Goal: Information Seeking & Learning: Learn about a topic

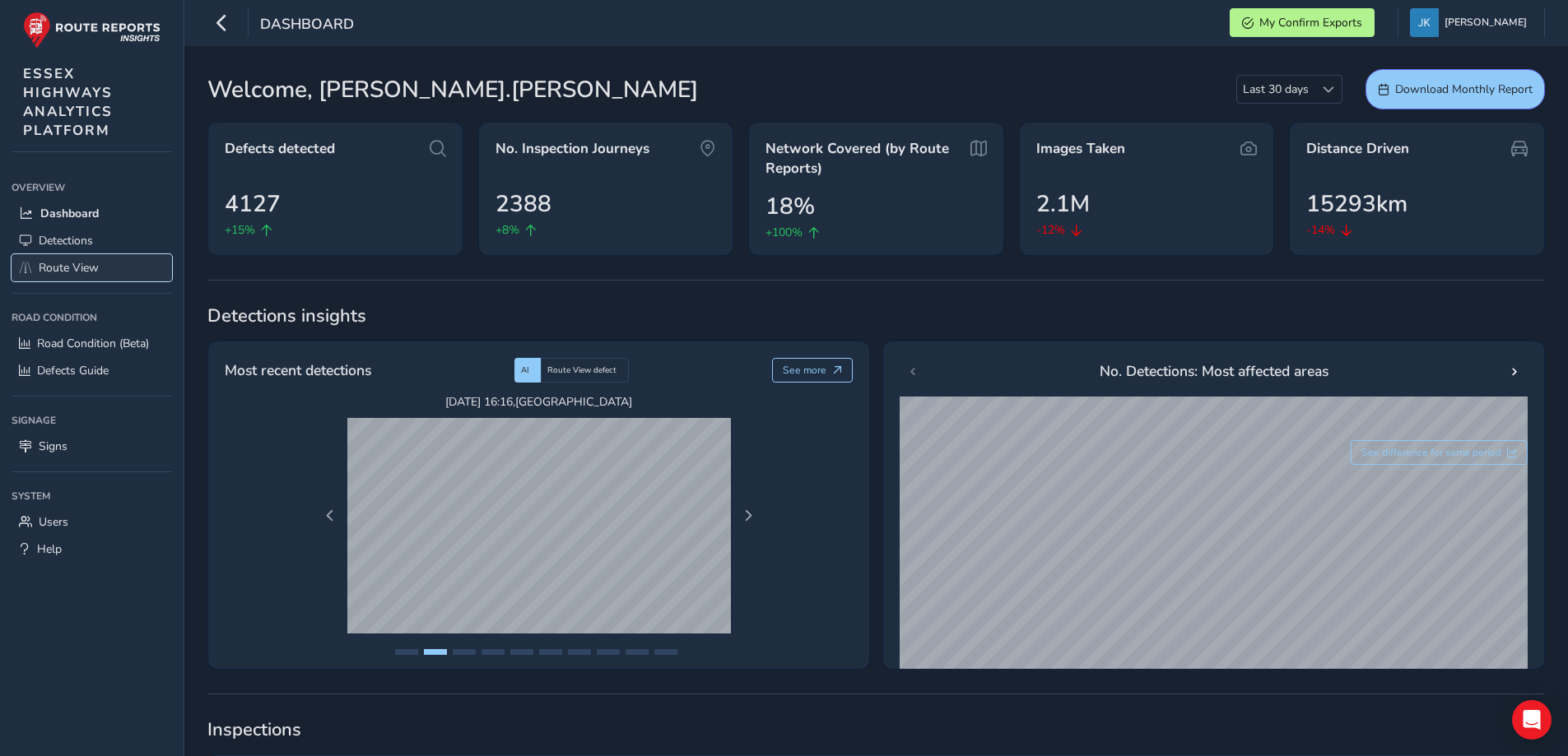
click at [67, 266] on span "Route View" at bounding box center [68, 267] width 60 height 16
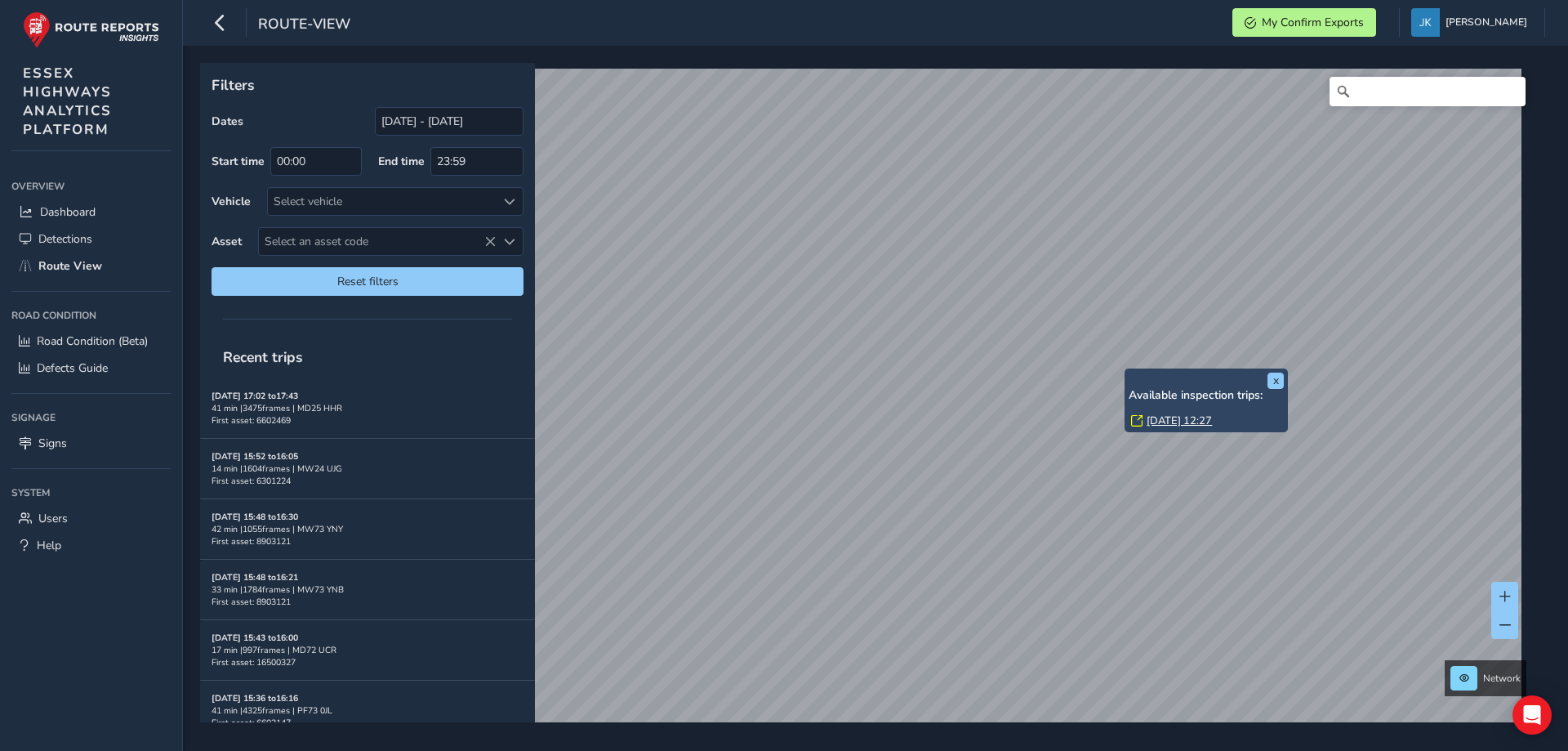
click at [1189, 417] on link "[DATE] 12:27" at bounding box center [1179, 421] width 65 height 15
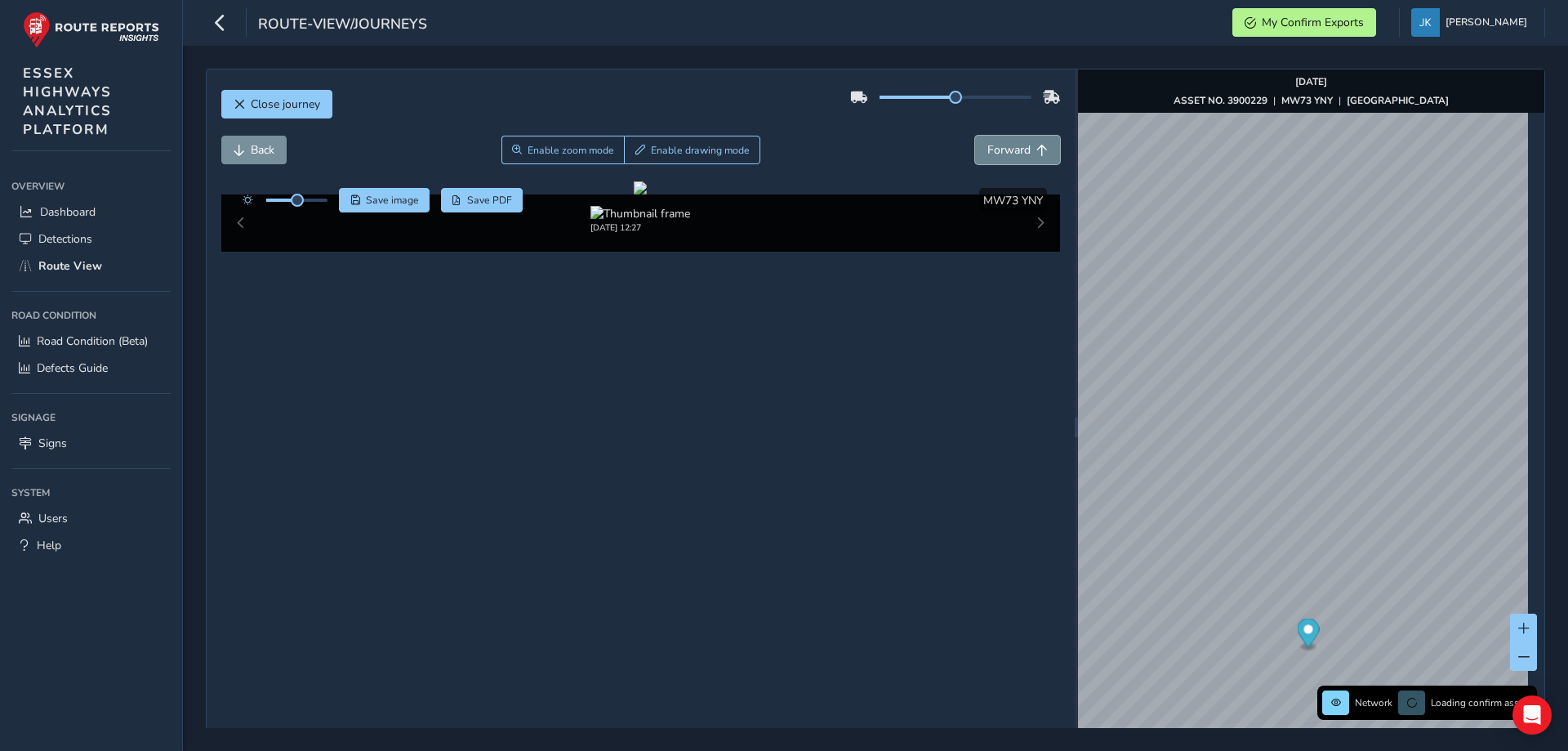
click at [1013, 146] on span "Forward" at bounding box center [1009, 149] width 44 height 16
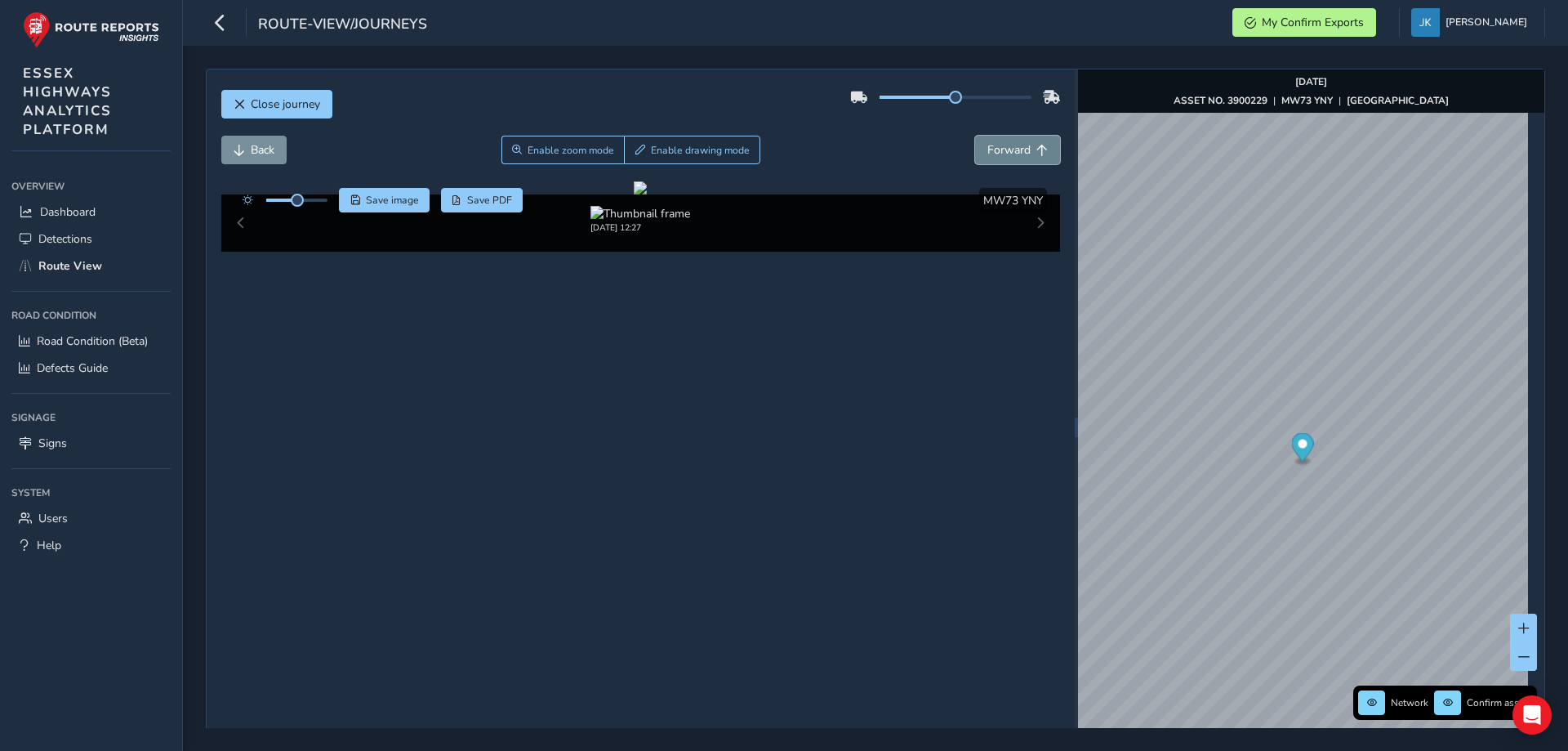
click at [1013, 146] on span "Forward" at bounding box center [1009, 149] width 44 height 16
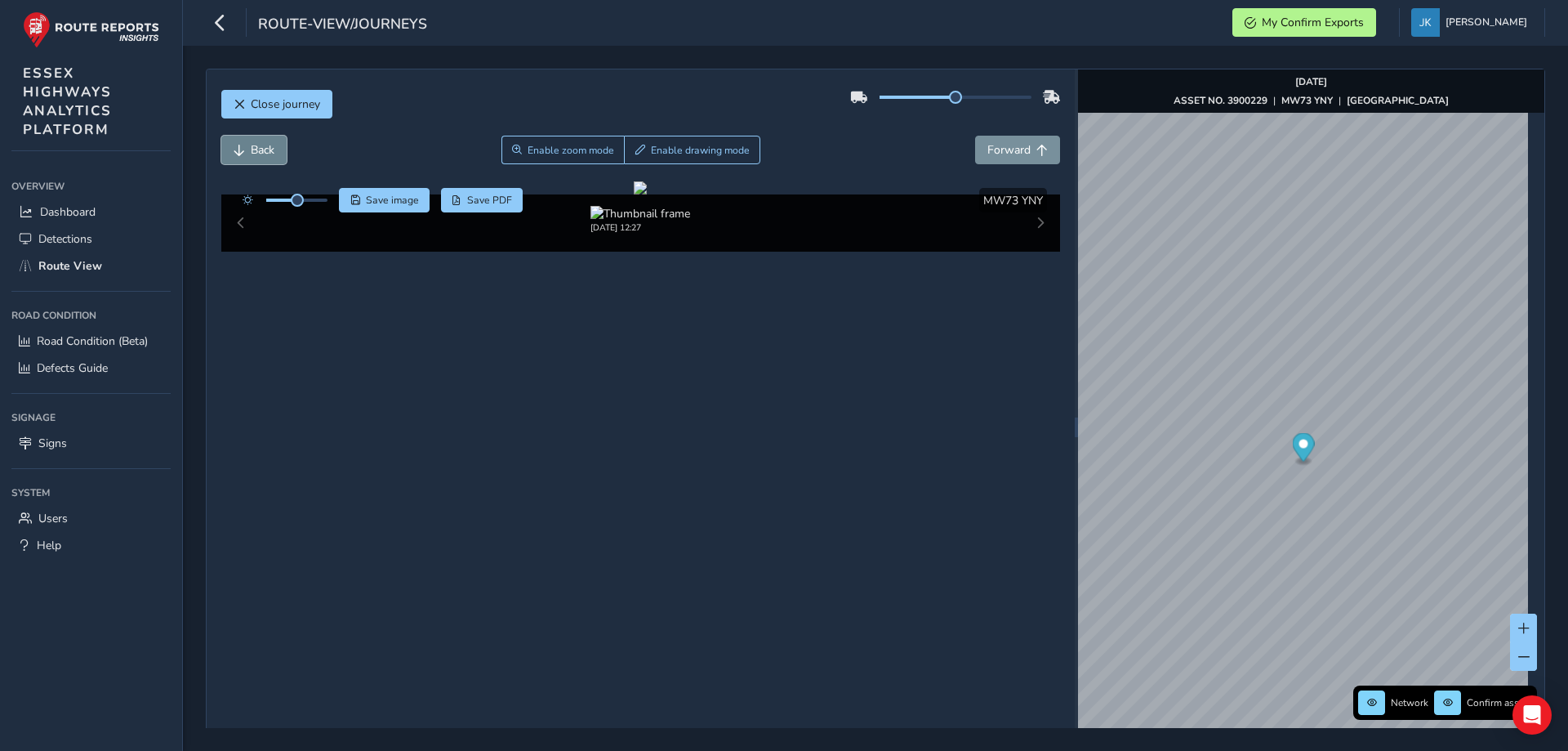
click at [250, 151] on button "Back" at bounding box center [254, 149] width 65 height 29
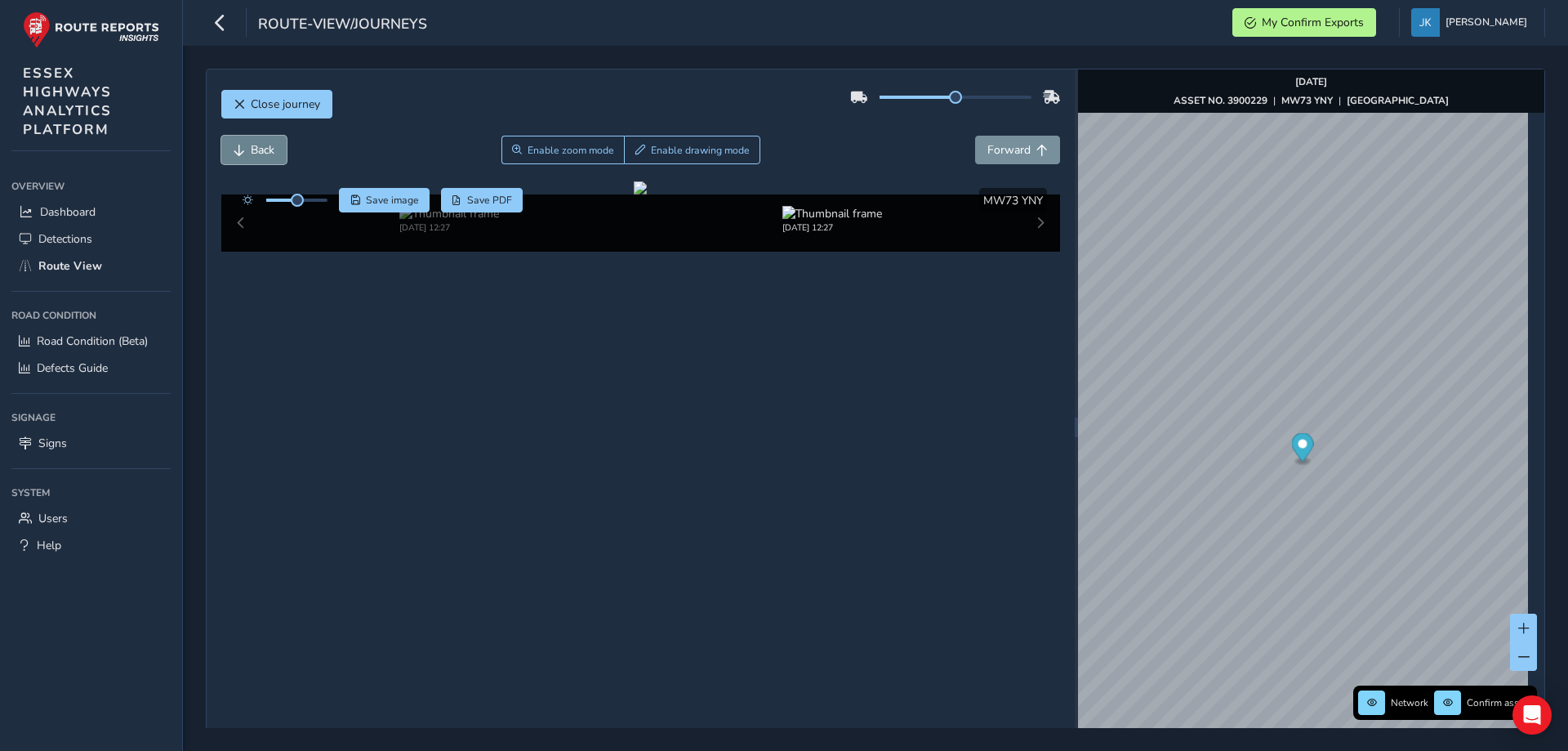
click at [250, 151] on button "Back" at bounding box center [254, 149] width 65 height 29
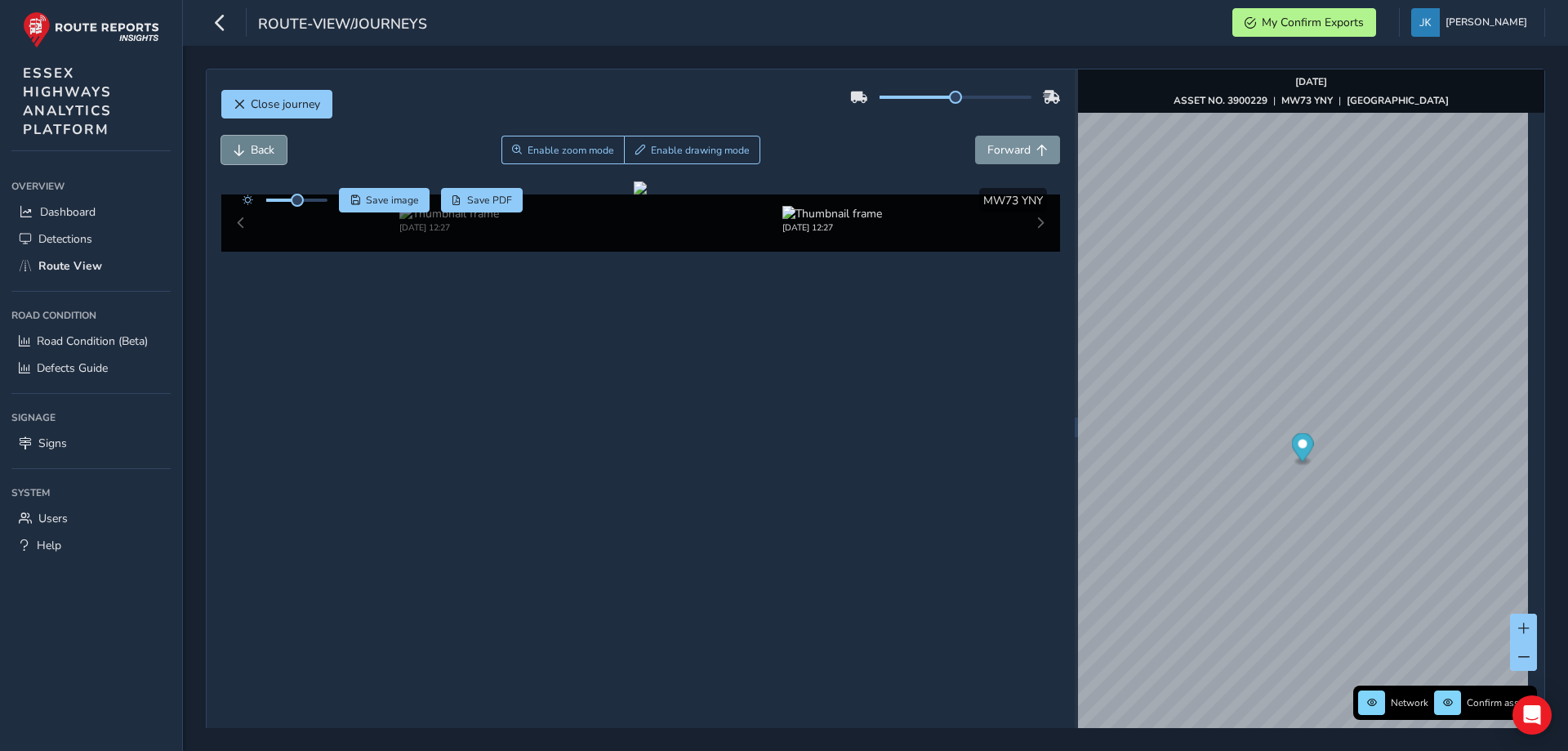
click at [250, 151] on button "Back" at bounding box center [254, 149] width 65 height 29
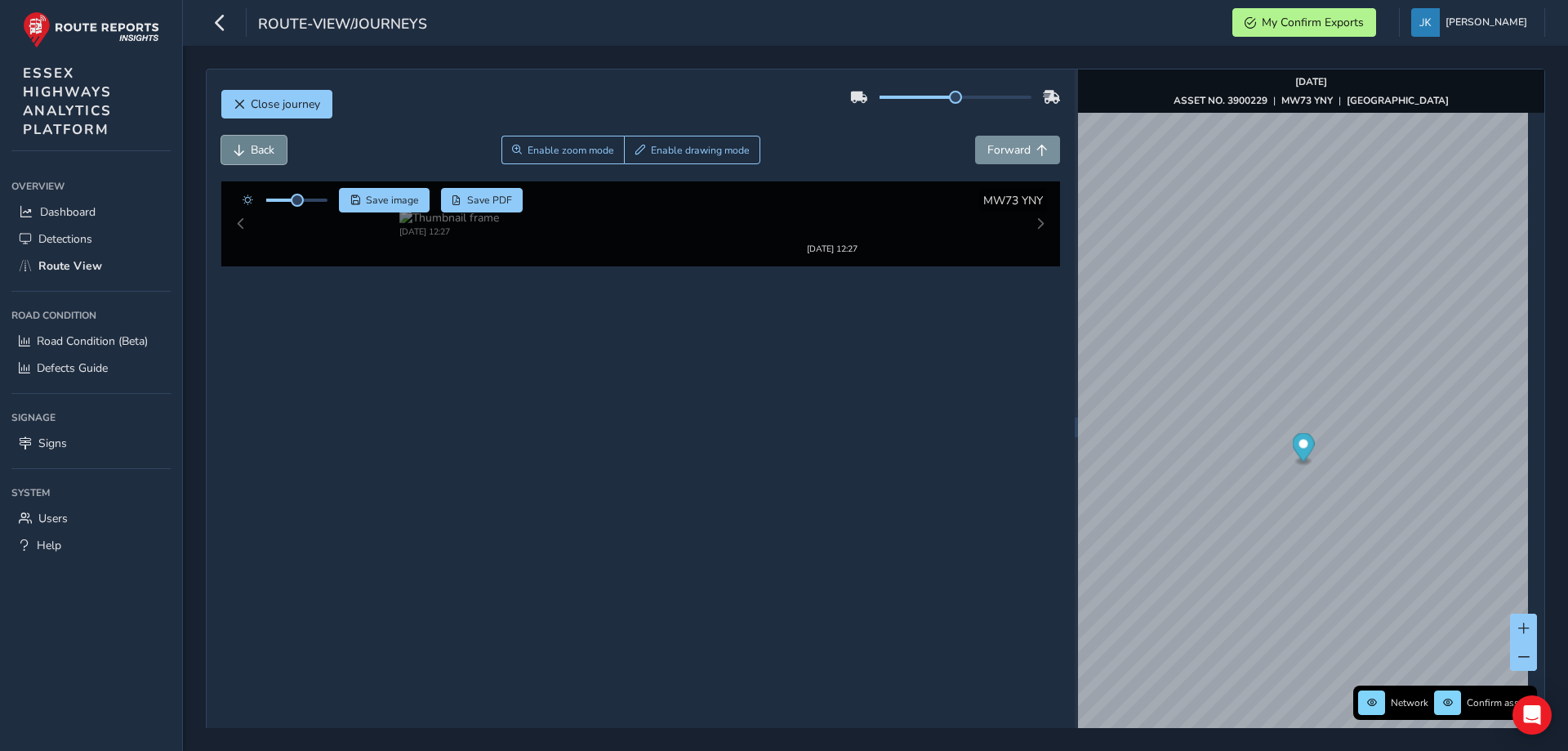
click at [250, 151] on button "Back" at bounding box center [254, 149] width 65 height 29
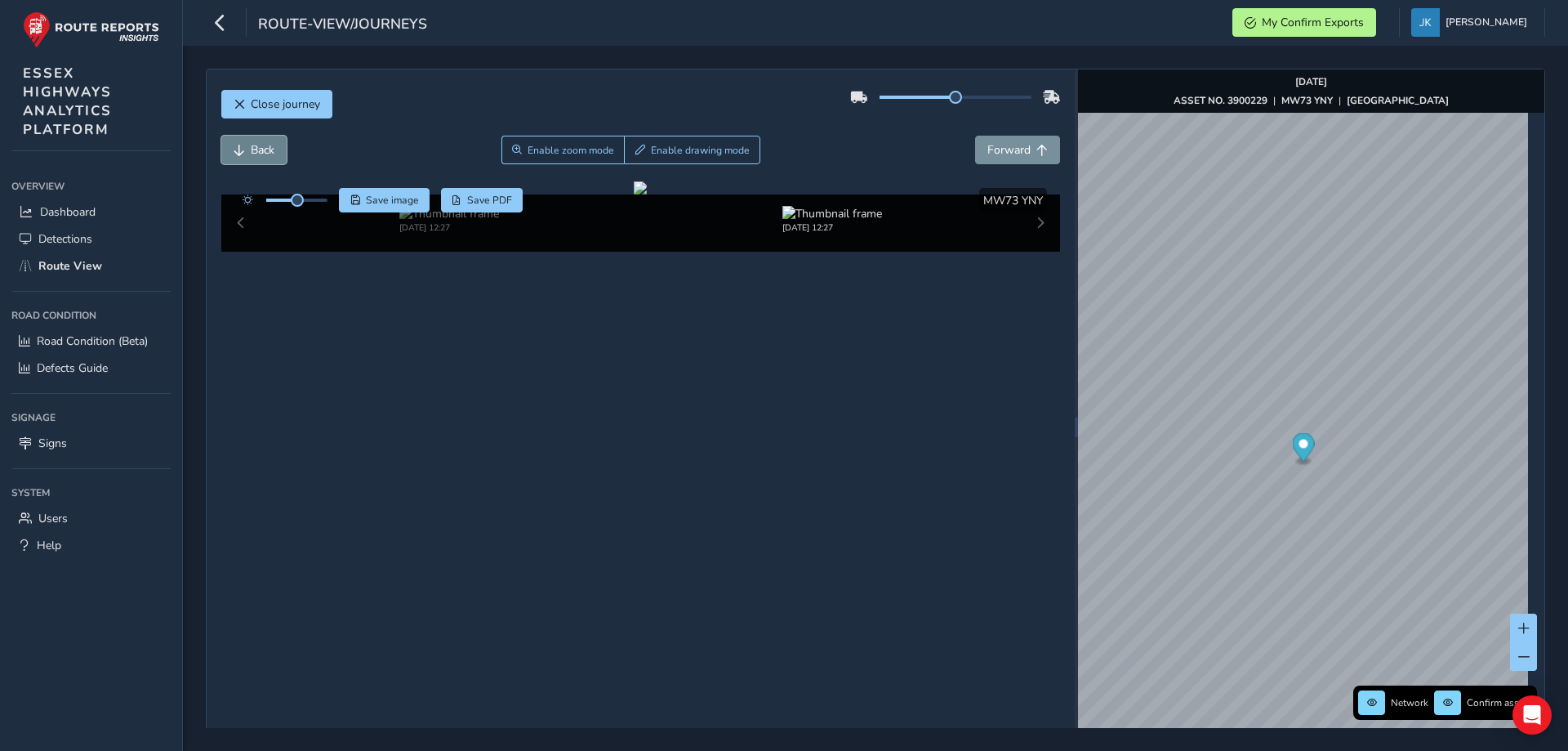
click at [250, 151] on button "Back" at bounding box center [254, 149] width 65 height 29
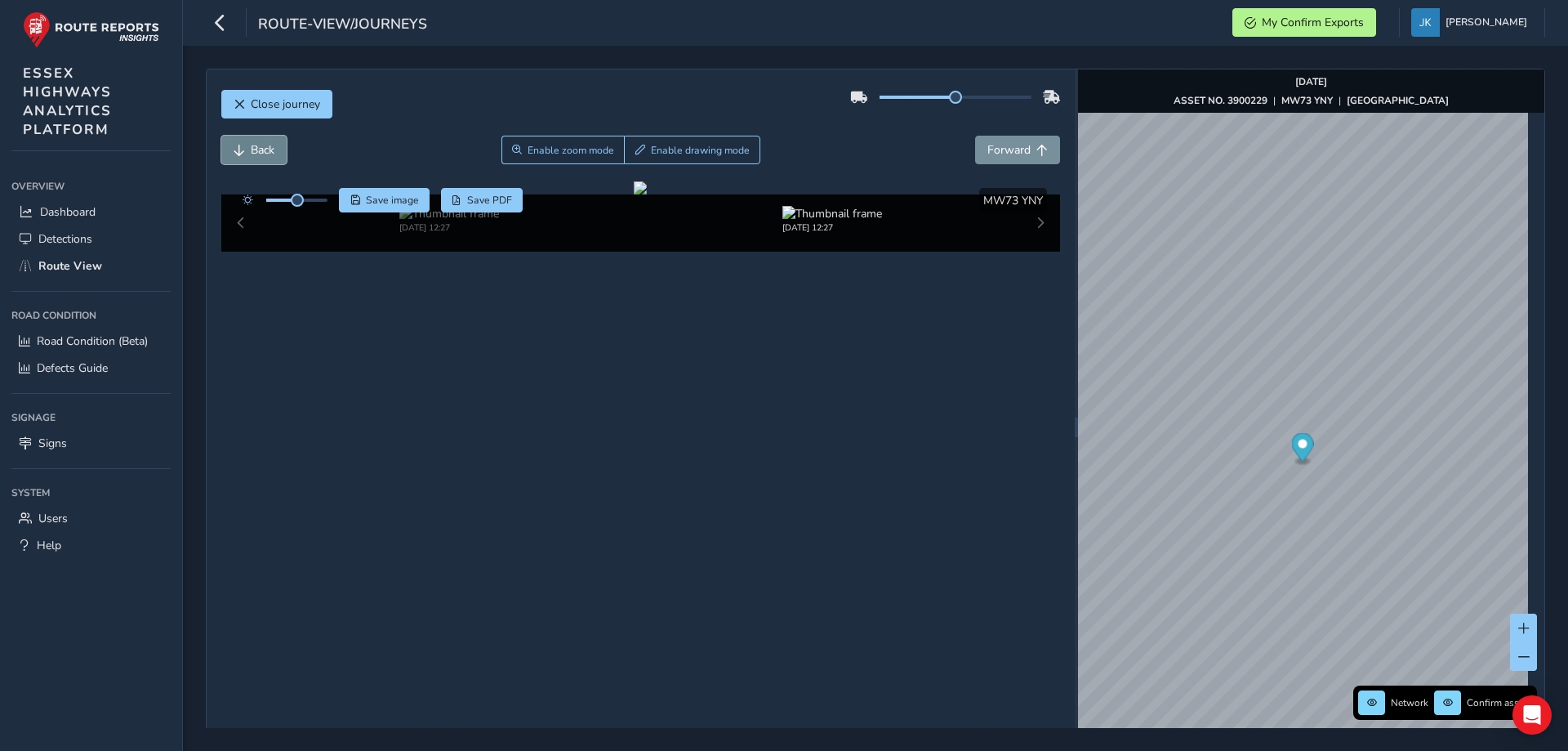
click at [250, 151] on button "Back" at bounding box center [254, 149] width 65 height 29
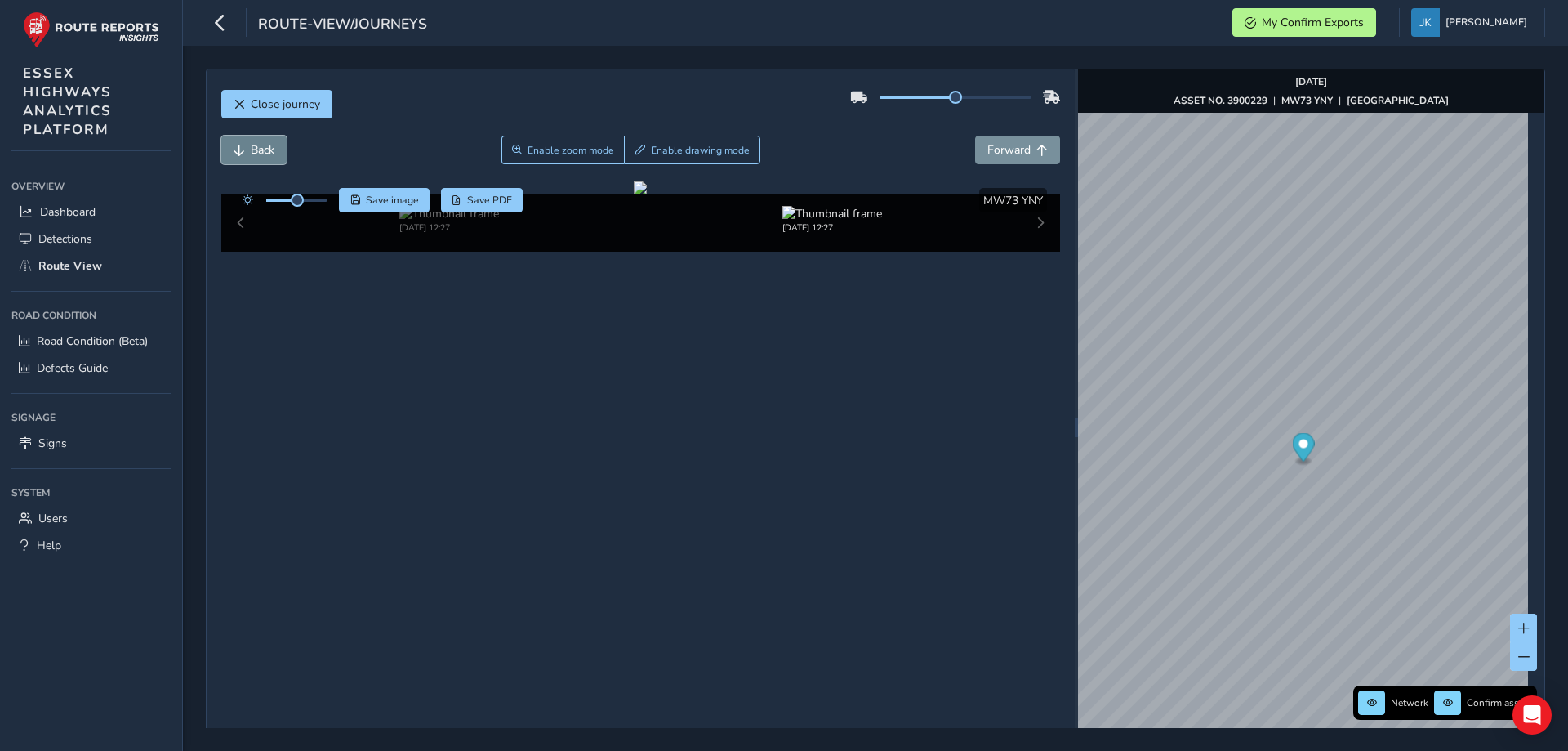
click at [250, 151] on button "Back" at bounding box center [254, 149] width 65 height 29
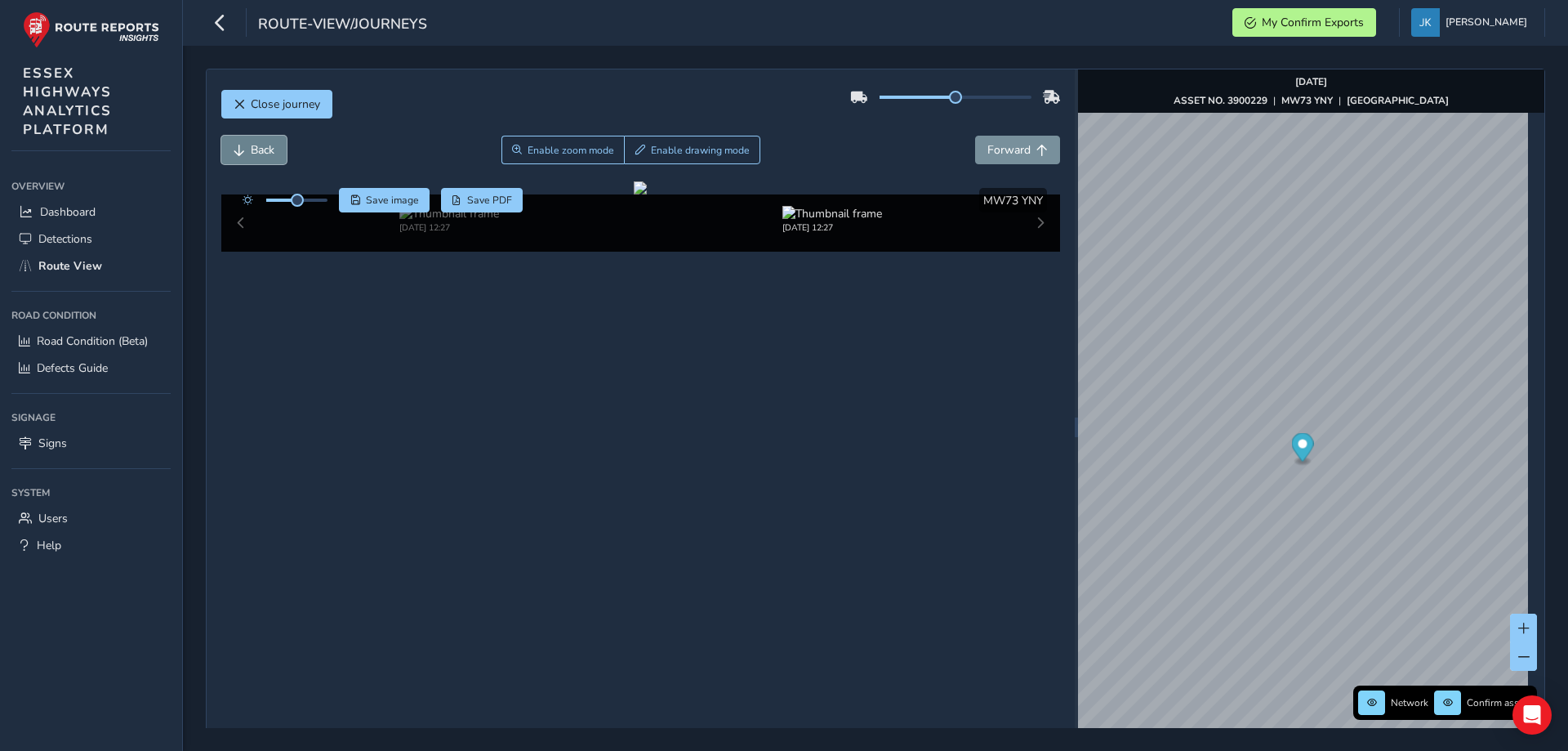
click at [250, 151] on button "Back" at bounding box center [254, 149] width 65 height 29
click at [1008, 147] on span "Forward" at bounding box center [1009, 149] width 44 height 16
click at [1014, 146] on span "Forward" at bounding box center [1009, 149] width 44 height 16
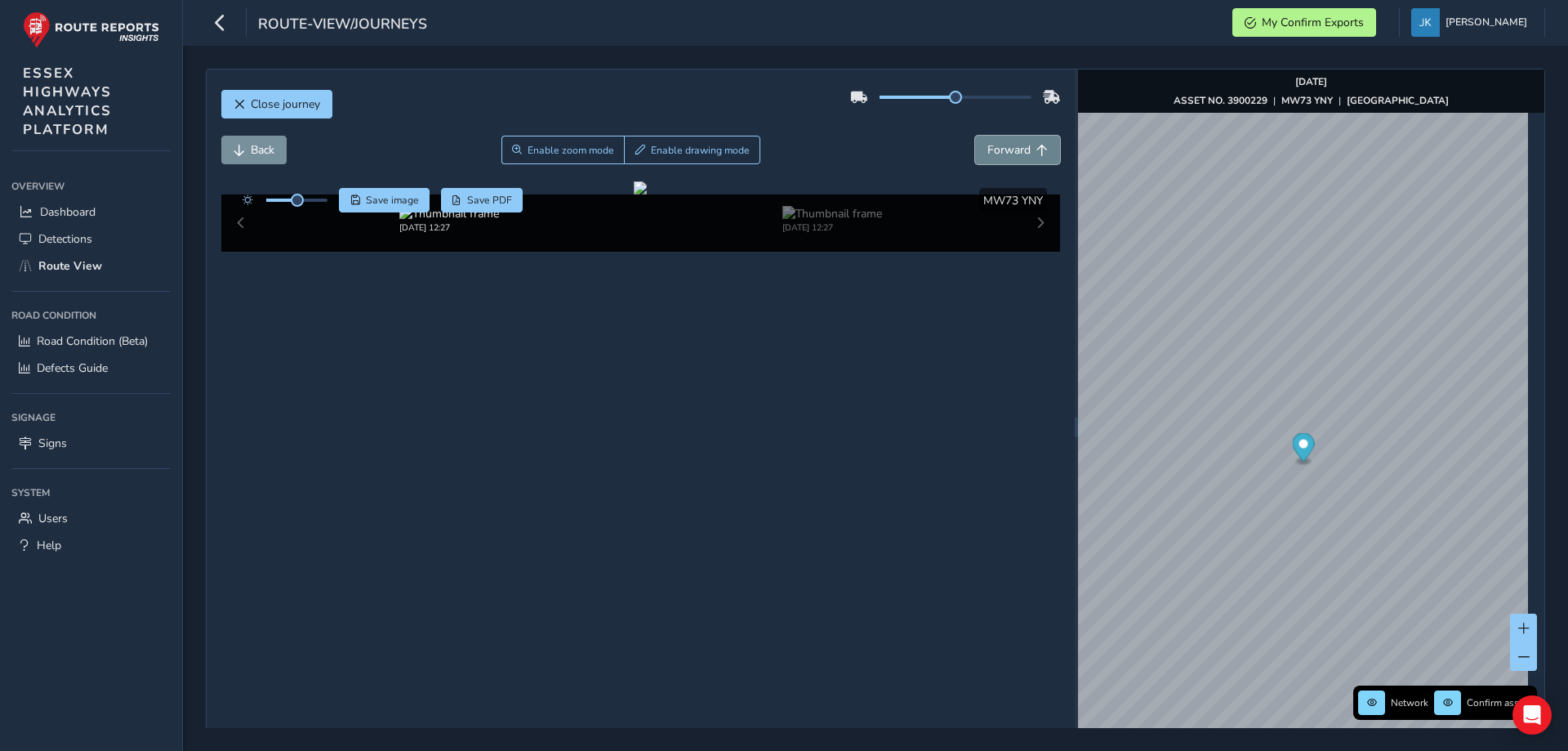
click at [1014, 146] on span "Forward" at bounding box center [1009, 149] width 44 height 16
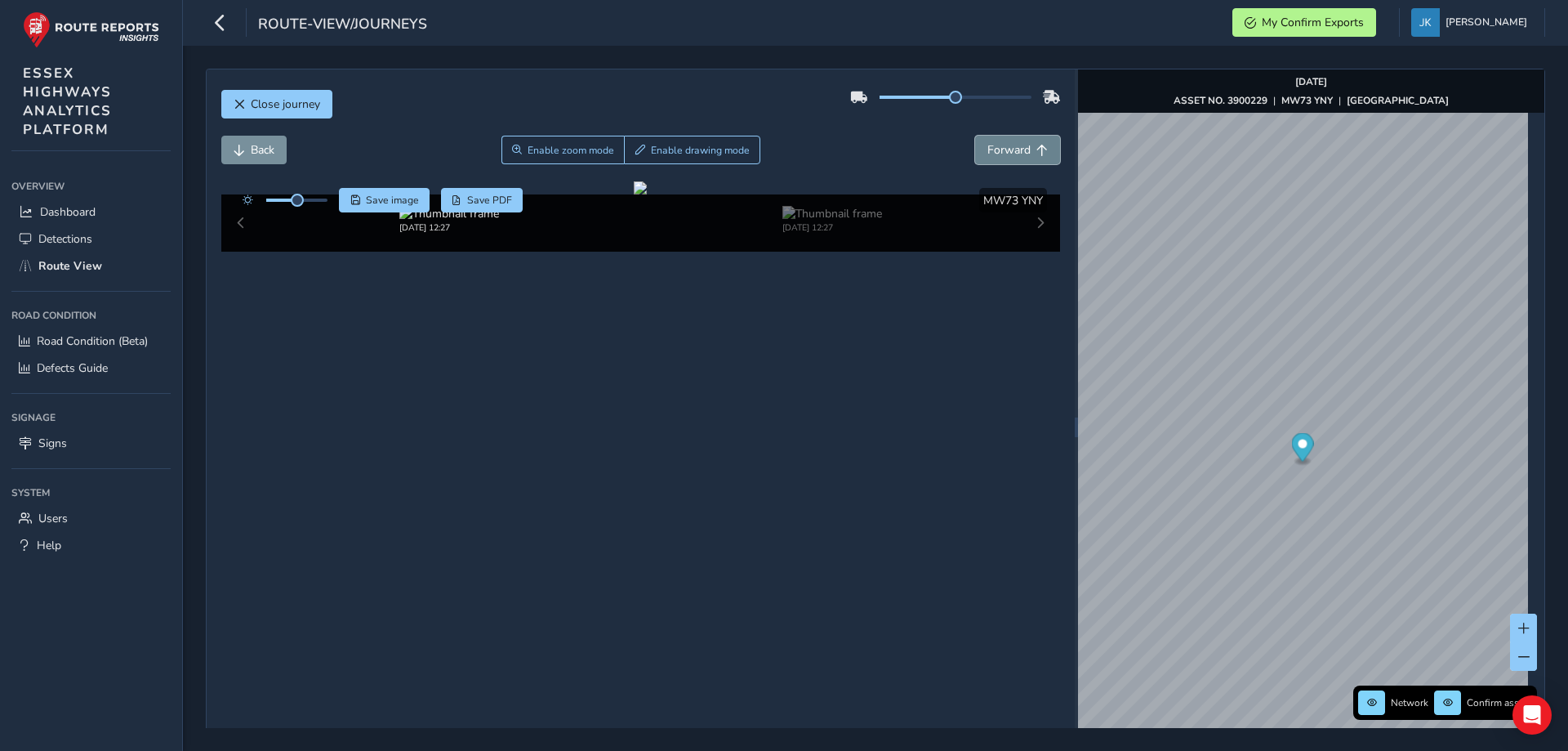
click at [1014, 146] on span "Forward" at bounding box center [1009, 149] width 44 height 16
click at [262, 143] on span "Back" at bounding box center [263, 149] width 24 height 16
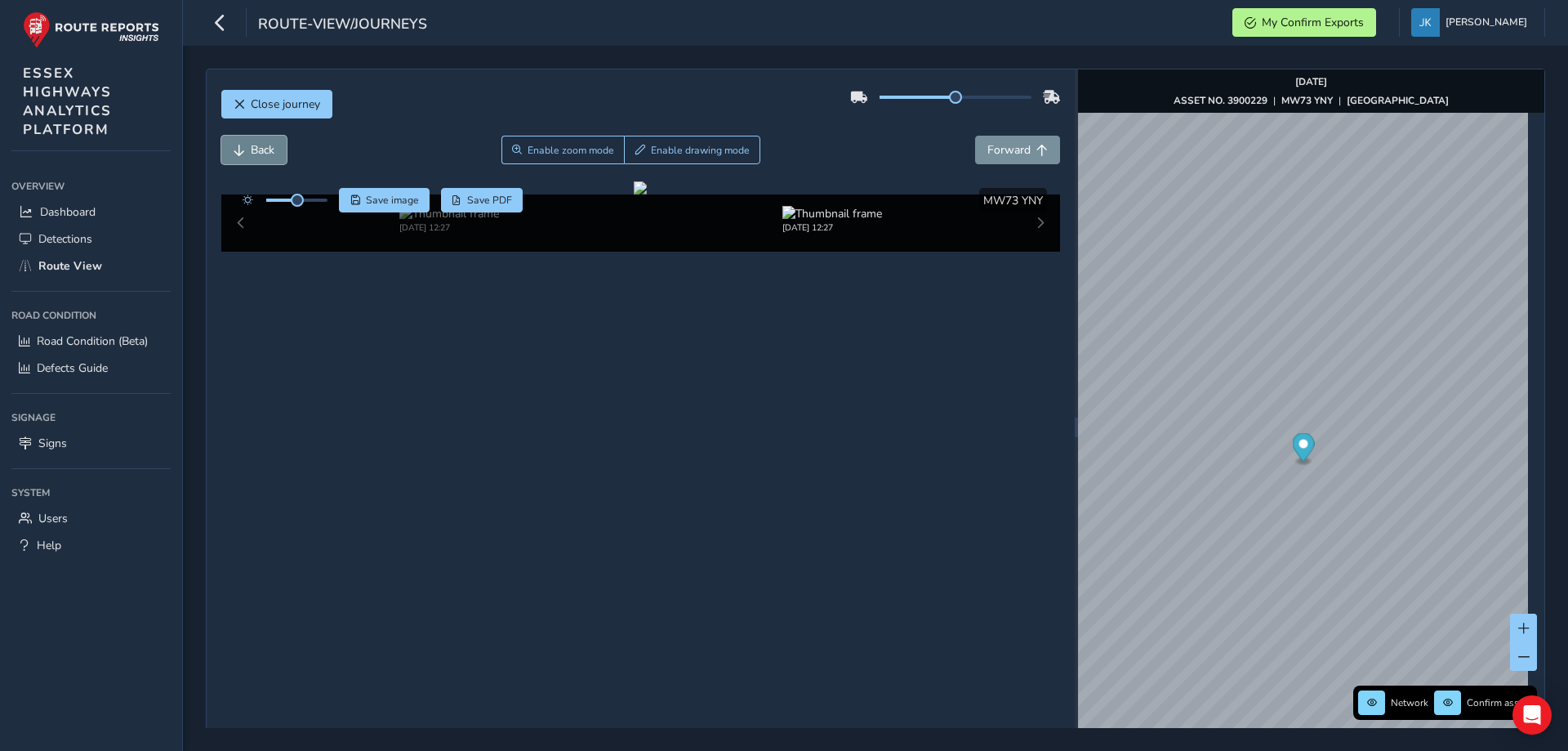
click at [262, 143] on span "Back" at bounding box center [263, 149] width 24 height 16
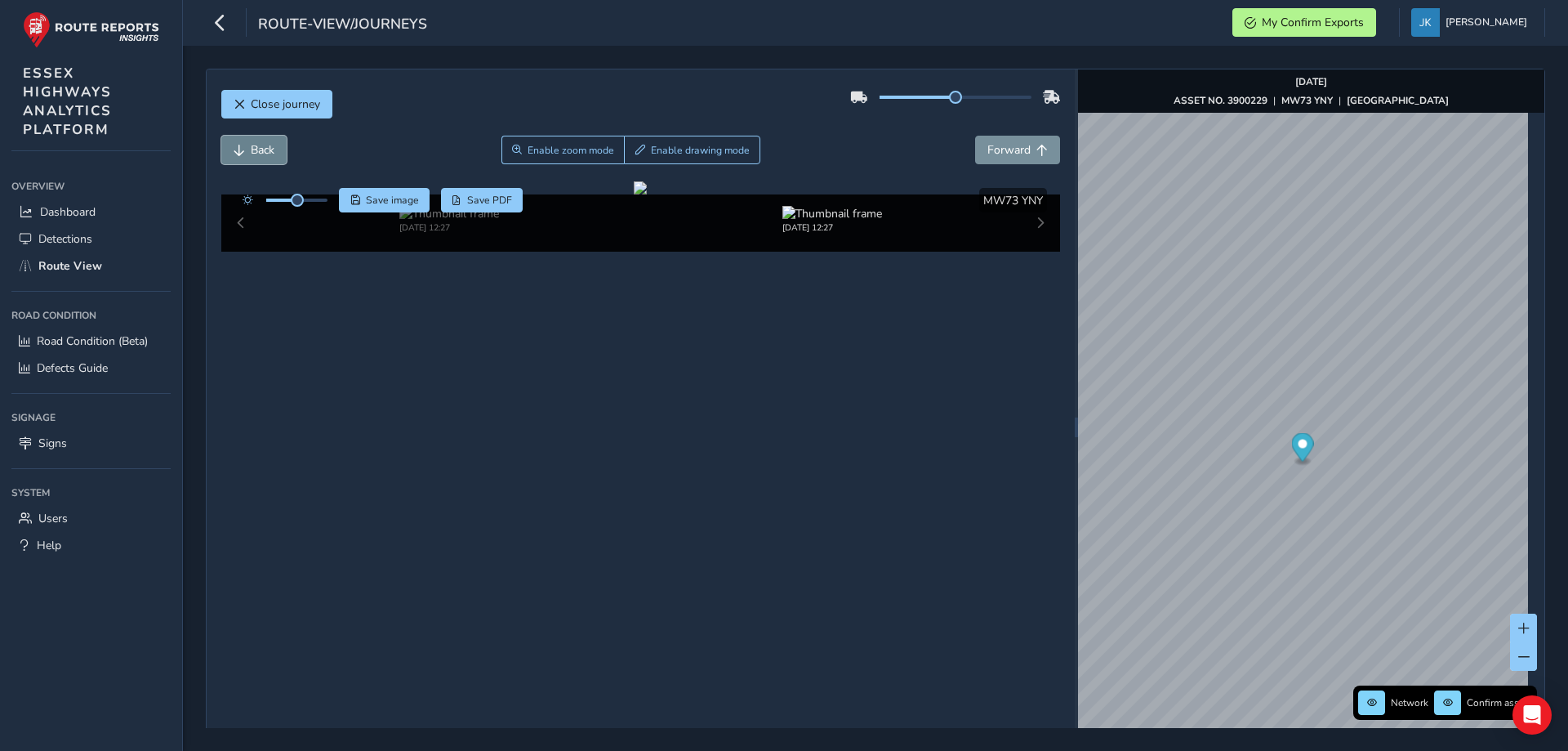
click at [262, 143] on span "Back" at bounding box center [263, 149] width 24 height 16
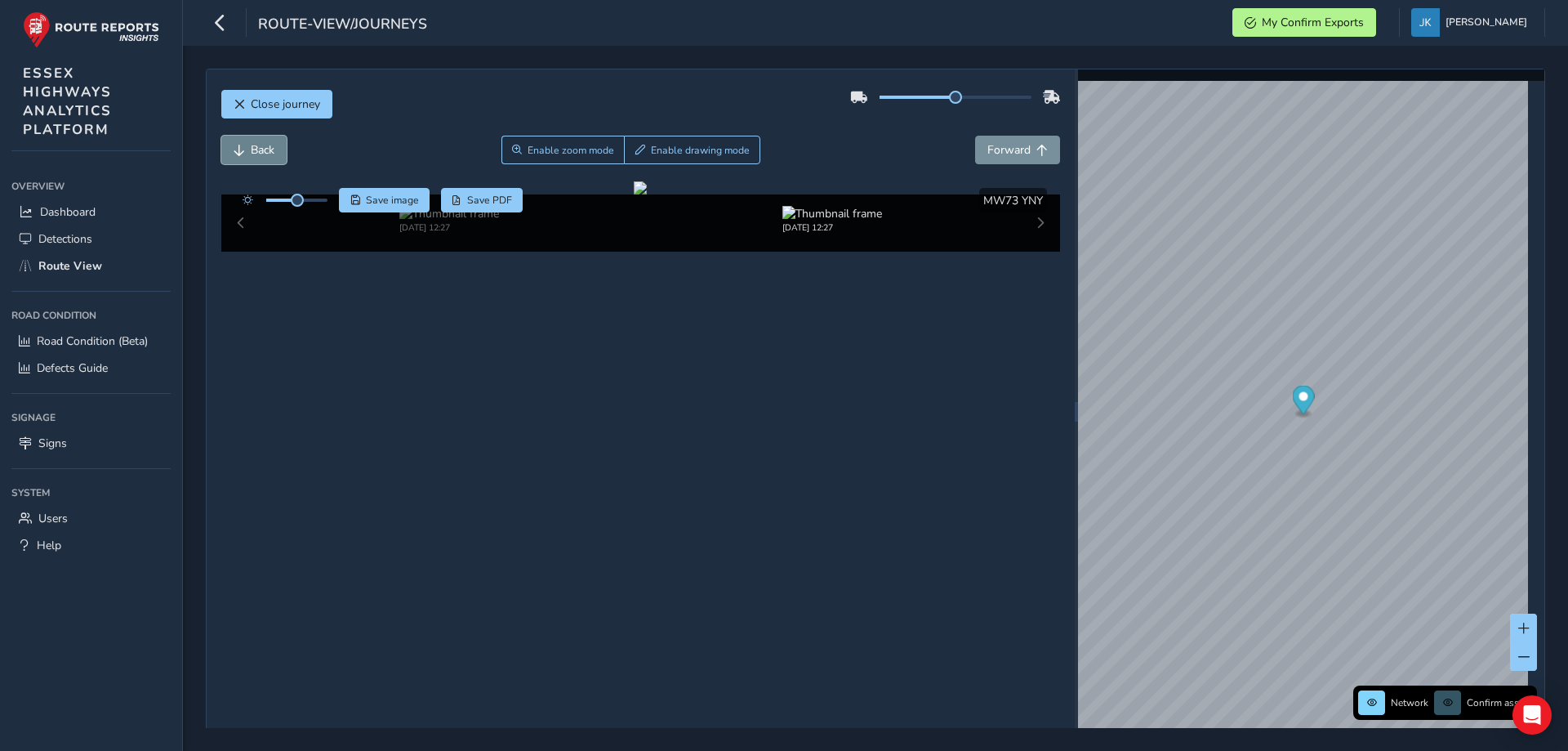
click at [262, 143] on span "Back" at bounding box center [263, 149] width 24 height 16
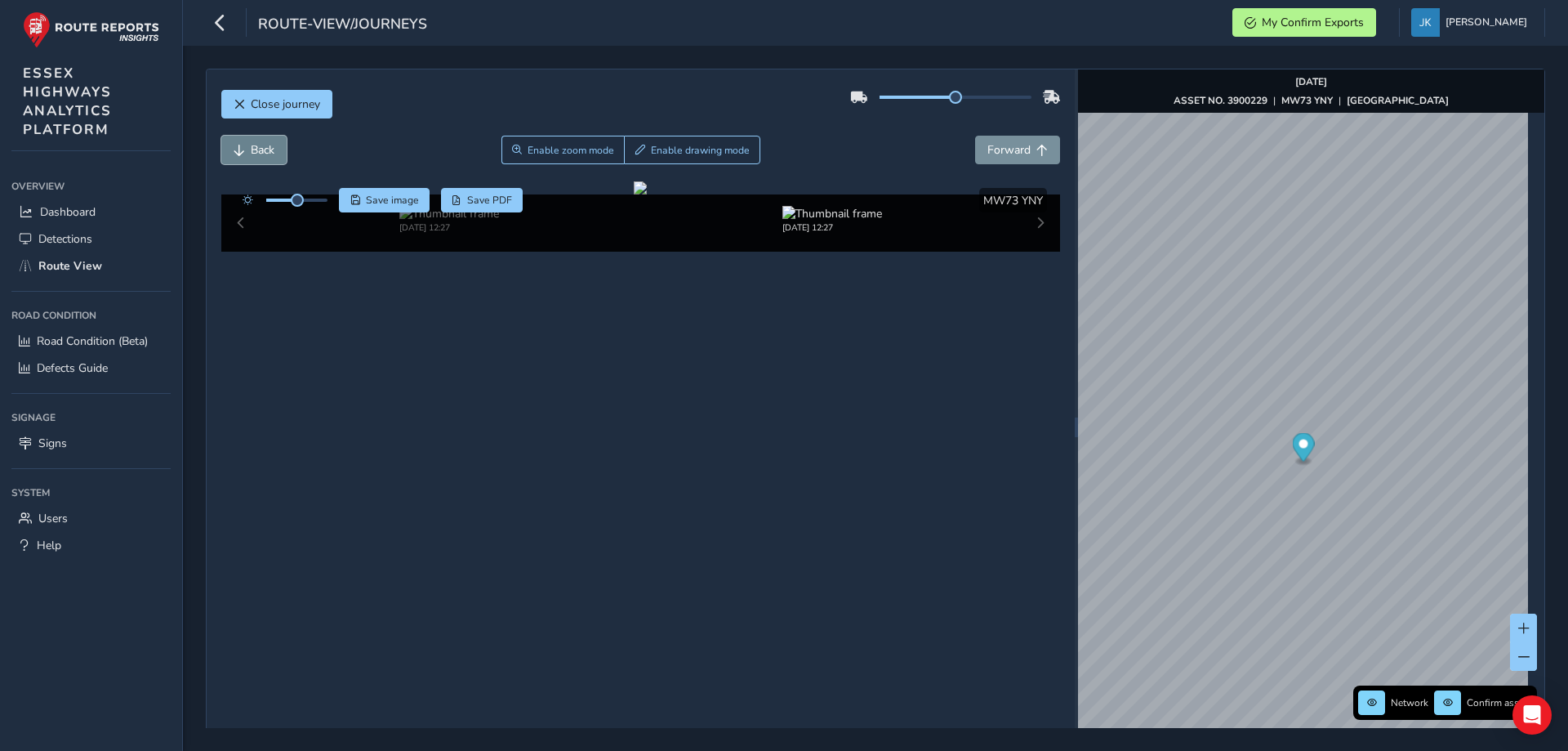
click at [262, 143] on span "Back" at bounding box center [263, 149] width 24 height 16
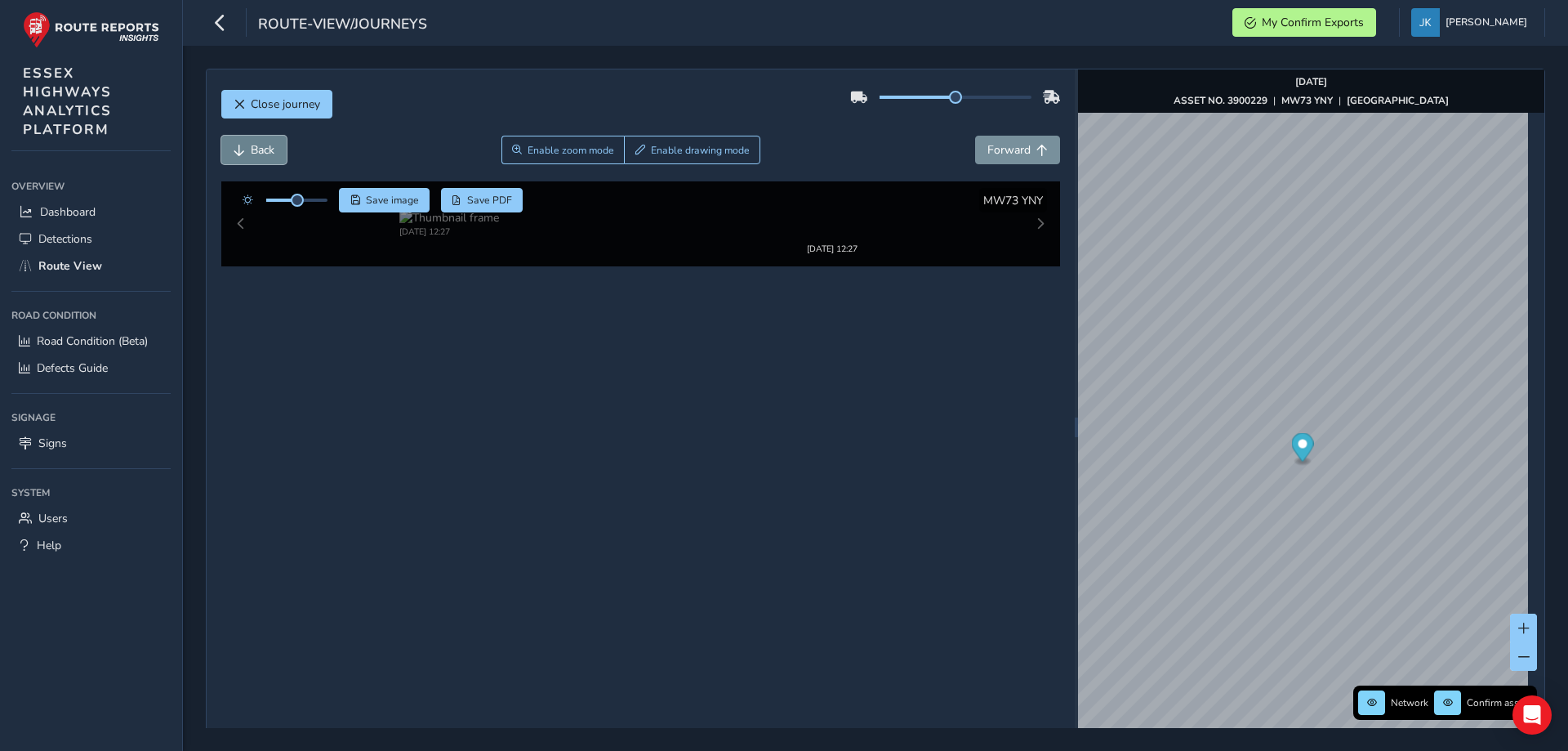
click at [262, 142] on span "Back" at bounding box center [263, 149] width 24 height 16
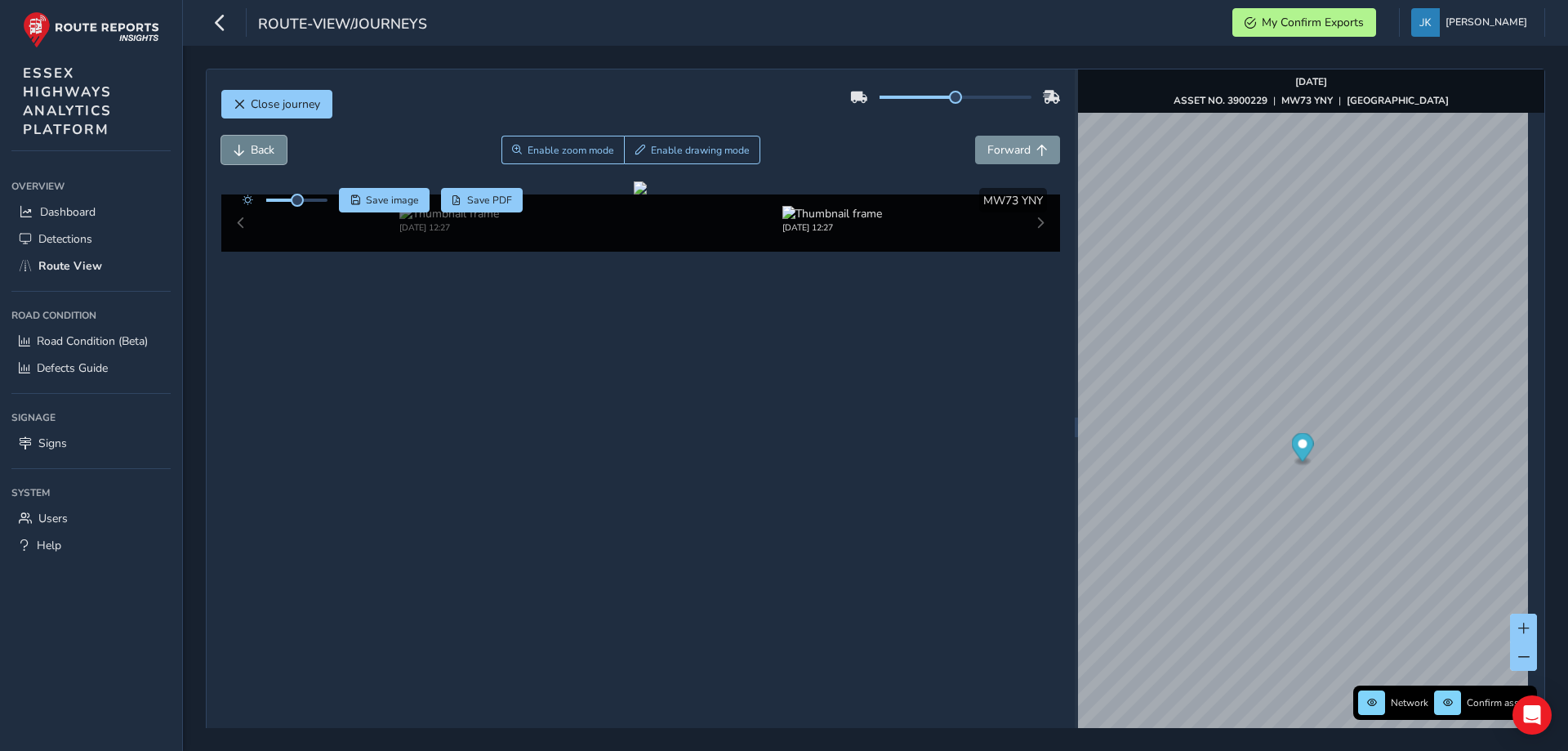
click at [262, 142] on span "Back" at bounding box center [263, 149] width 24 height 16
click at [1009, 142] on span "Forward" at bounding box center [1009, 149] width 44 height 16
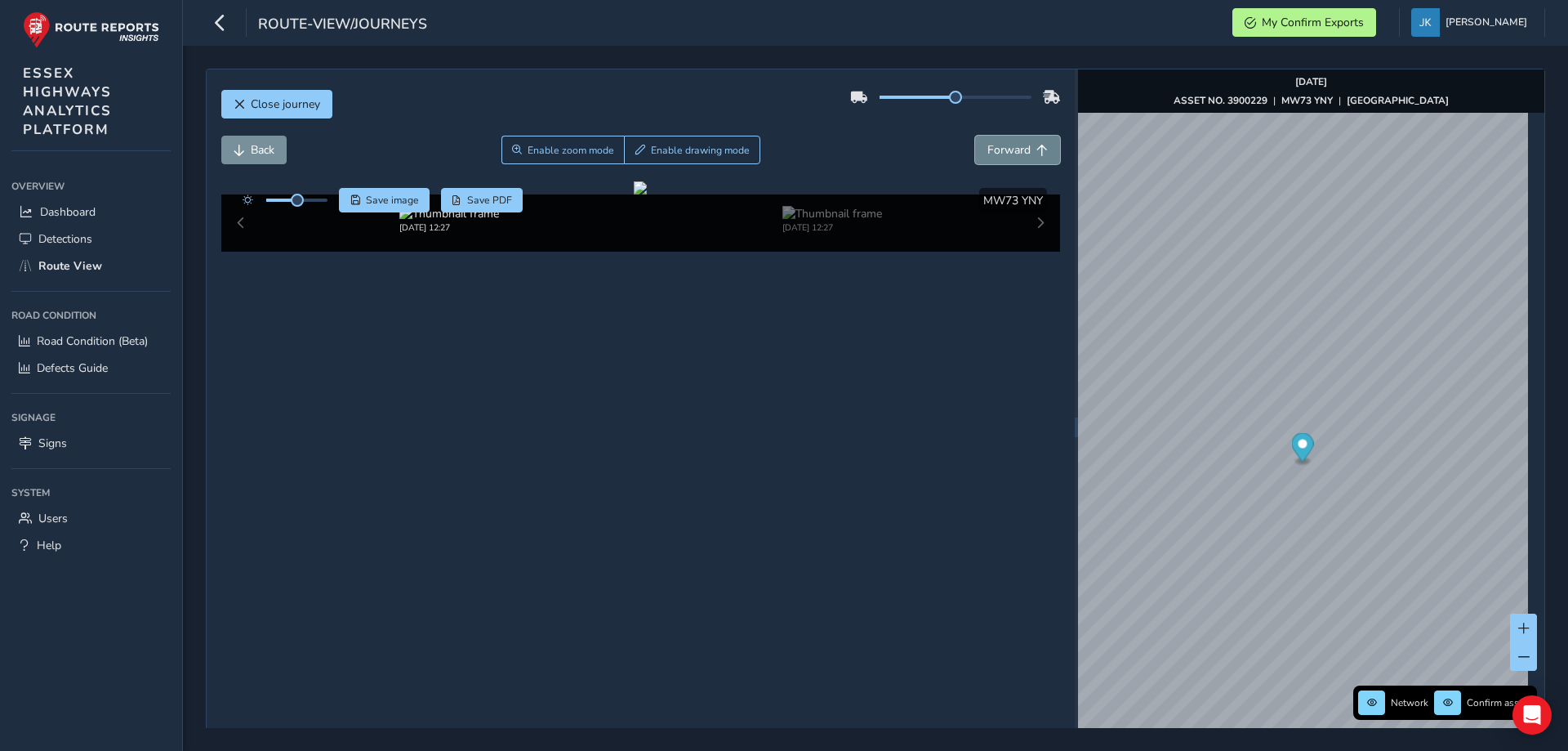
click at [1009, 142] on span "Forward" at bounding box center [1009, 149] width 44 height 16
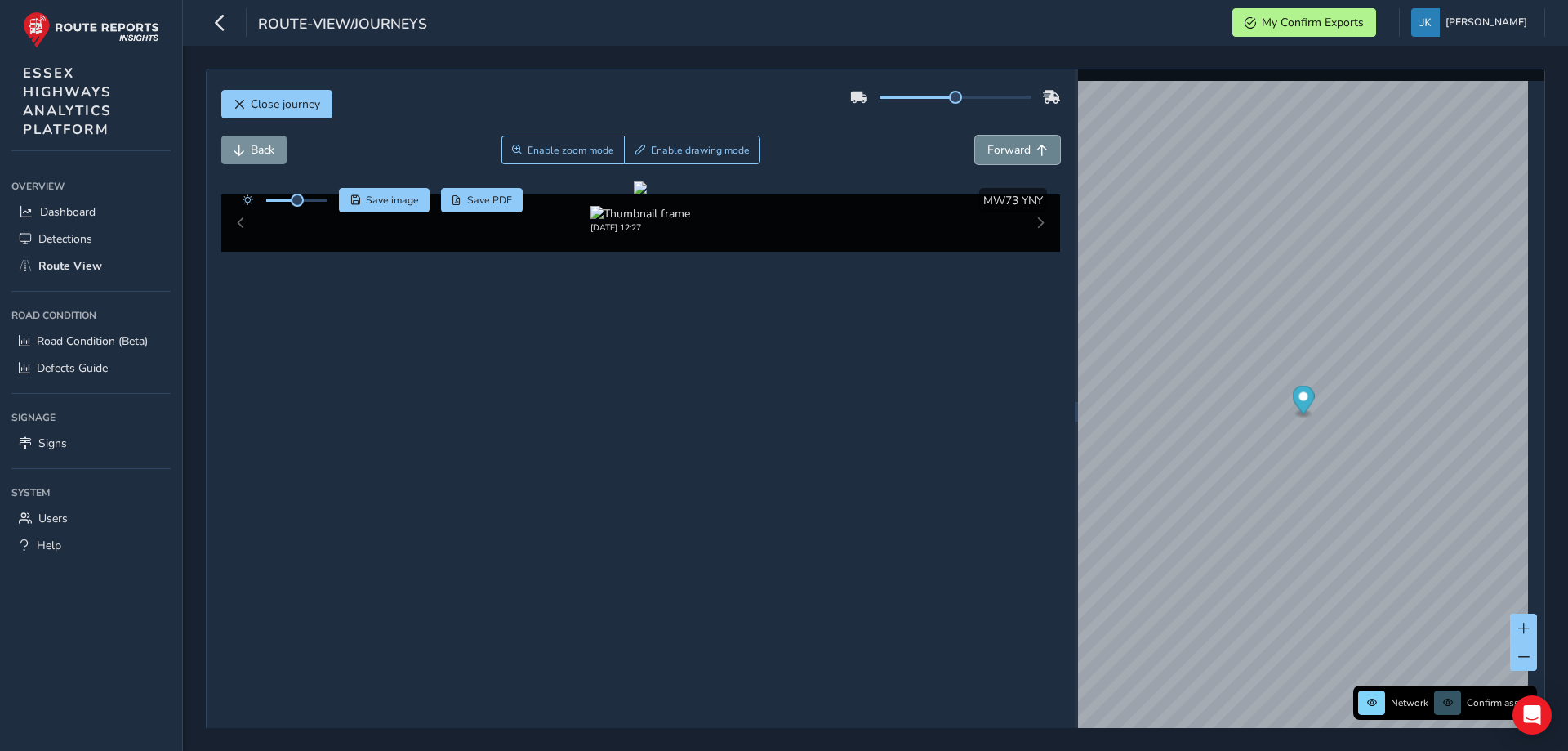
click at [1009, 142] on span "Forward" at bounding box center [1009, 149] width 44 height 16
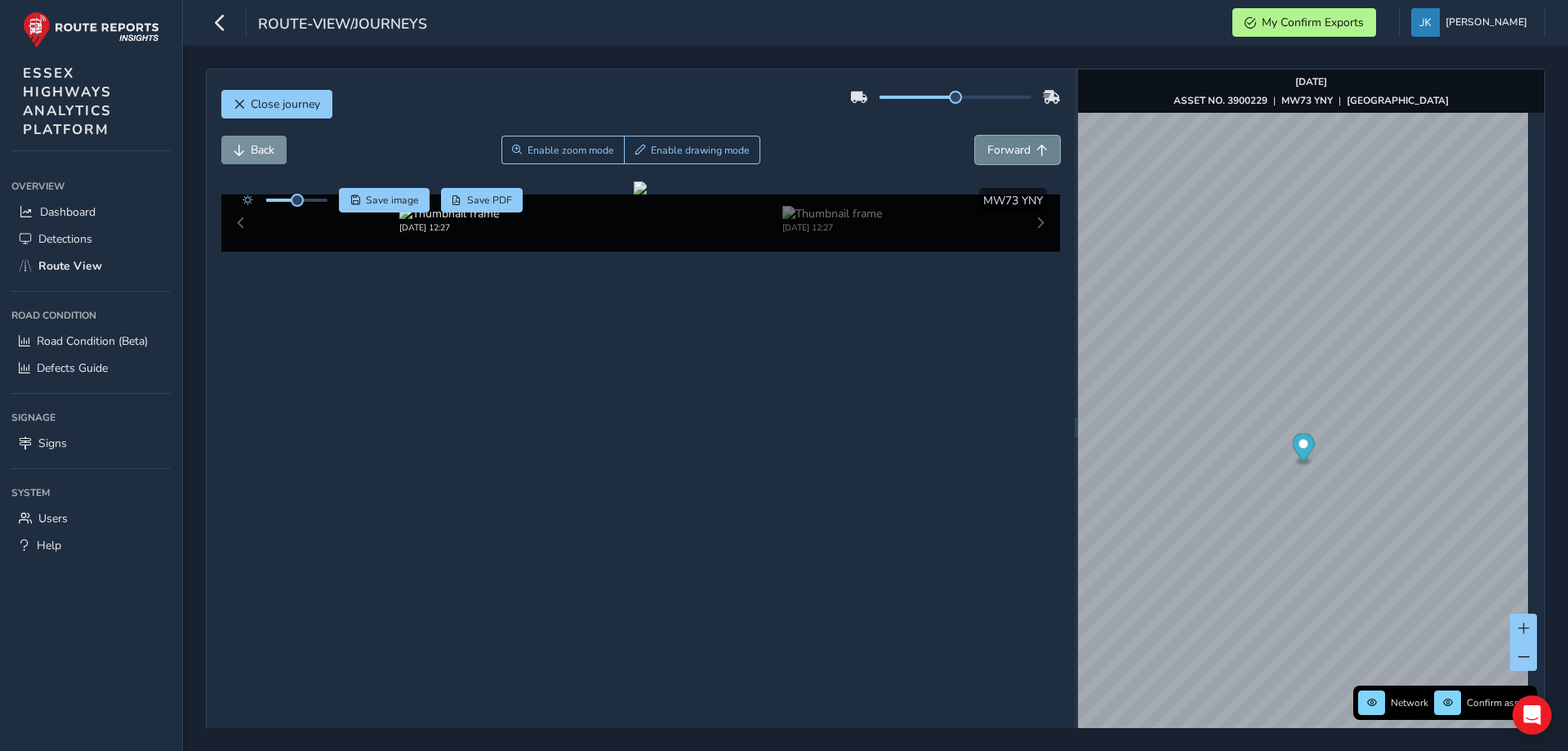
click at [1009, 142] on span "Forward" at bounding box center [1009, 149] width 44 height 16
click at [246, 106] on button "Close journey" at bounding box center [277, 104] width 111 height 29
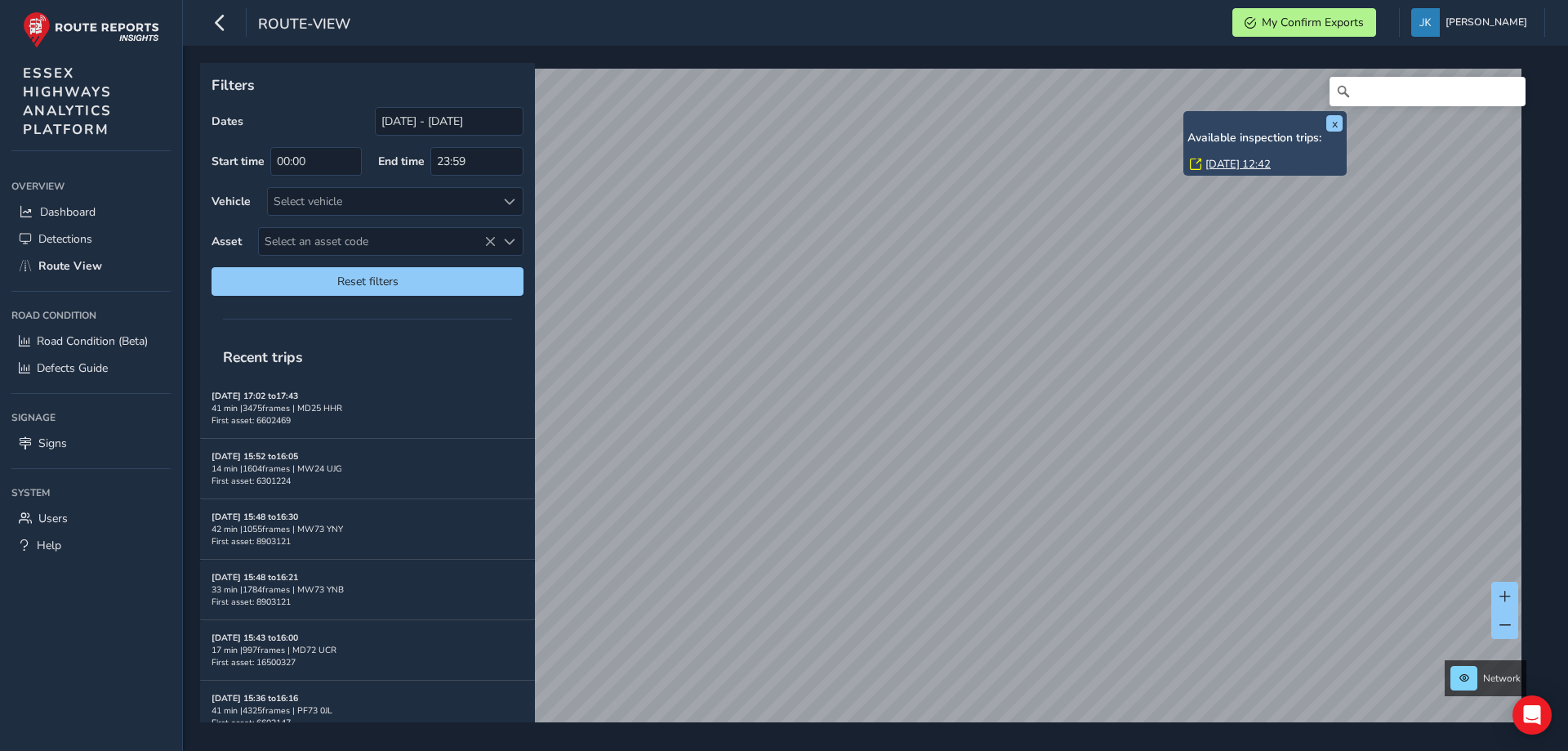
click at [1218, 166] on link "[DATE] 12:42" at bounding box center [1238, 164] width 65 height 15
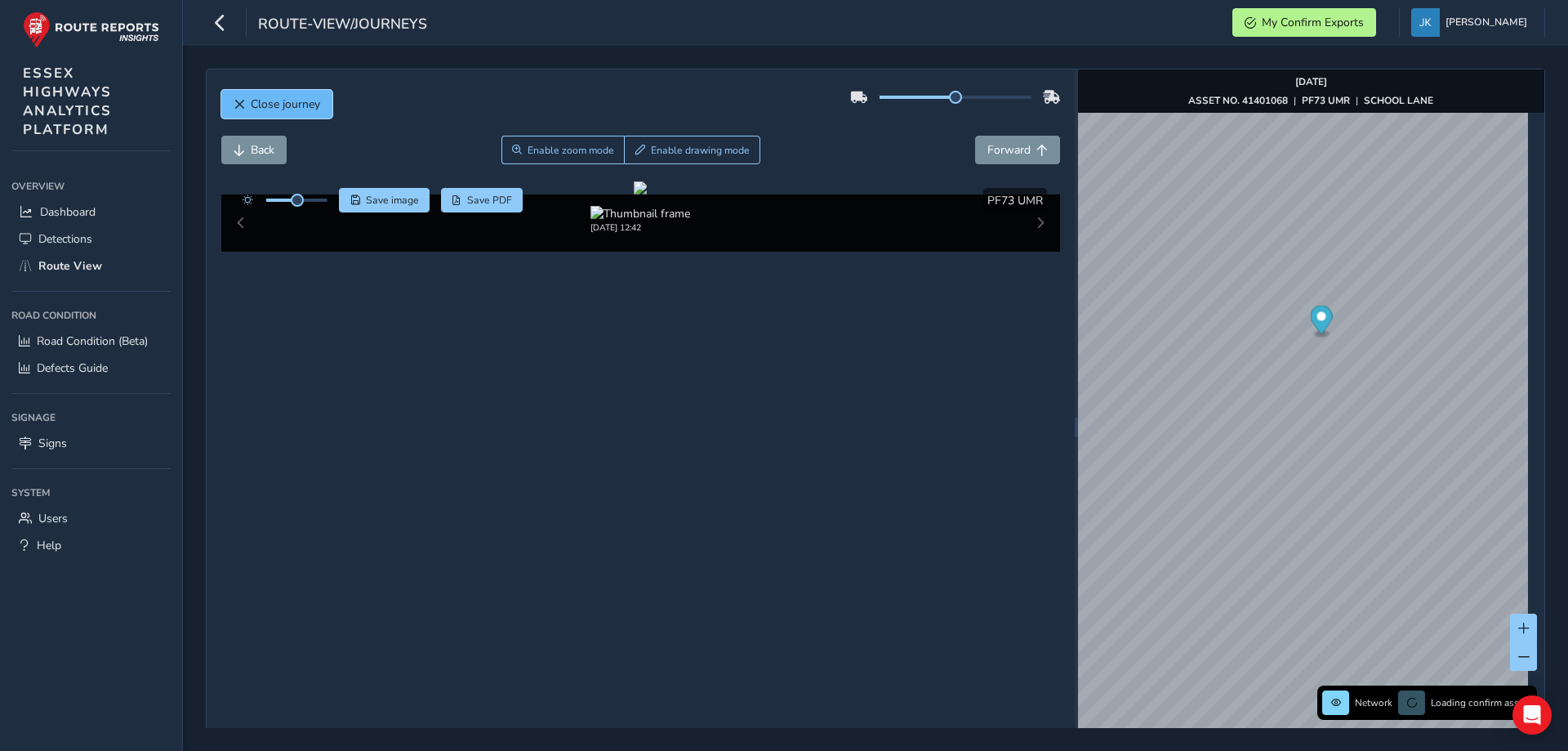
click at [266, 105] on span "Close journey" at bounding box center [285, 104] width 70 height 16
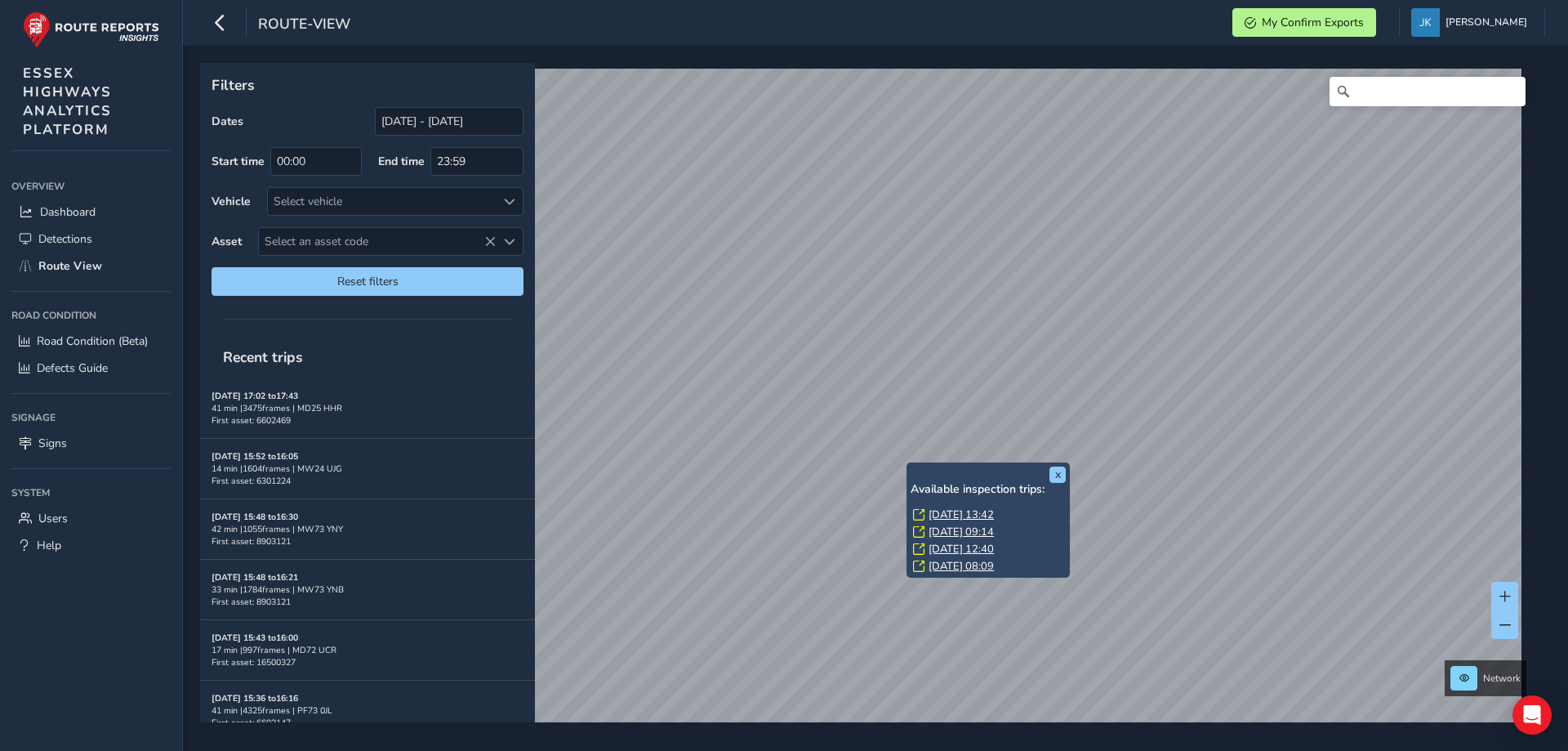
click at [950, 516] on link "[DATE] 13:42" at bounding box center [961, 515] width 65 height 15
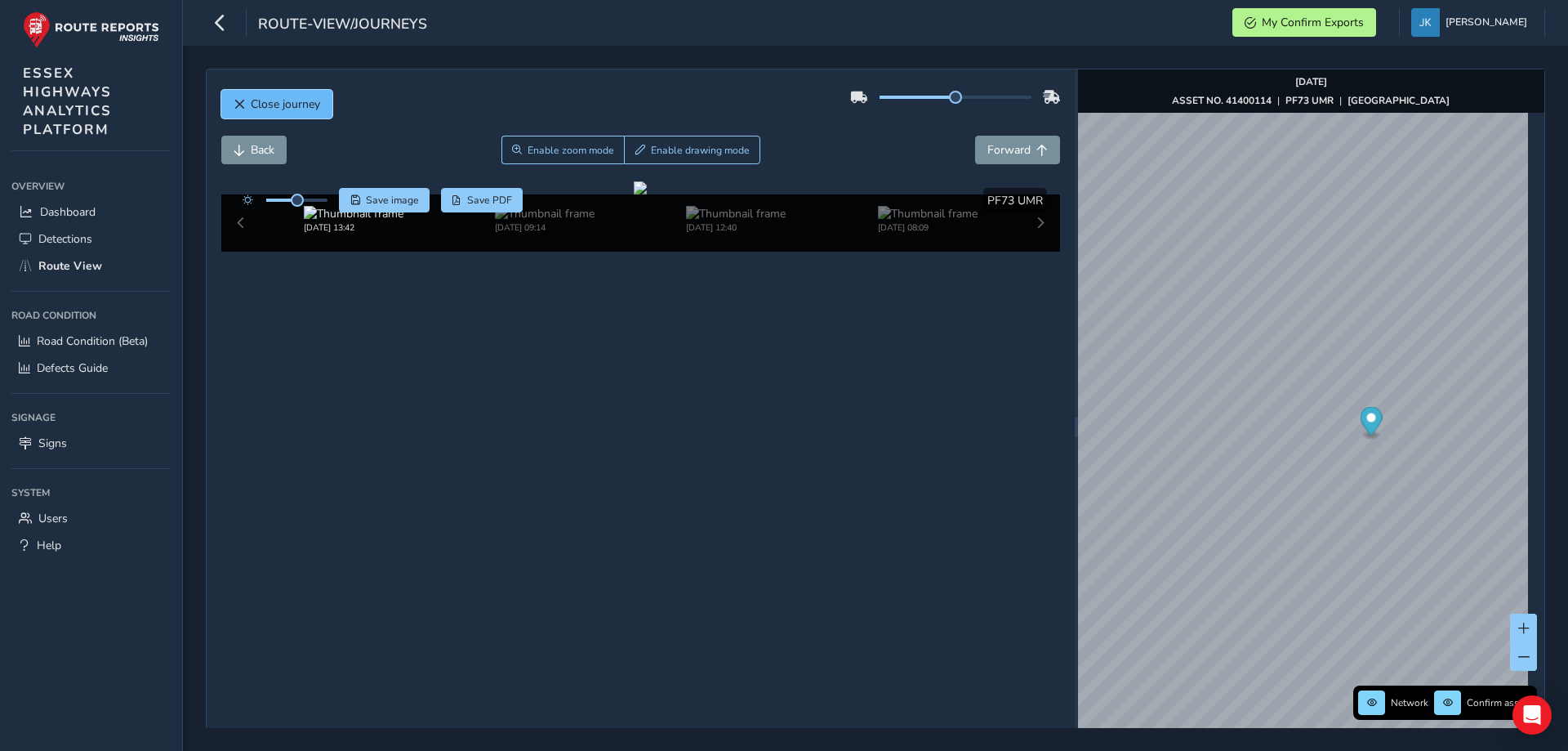
click at [256, 99] on span "Close journey" at bounding box center [285, 104] width 70 height 16
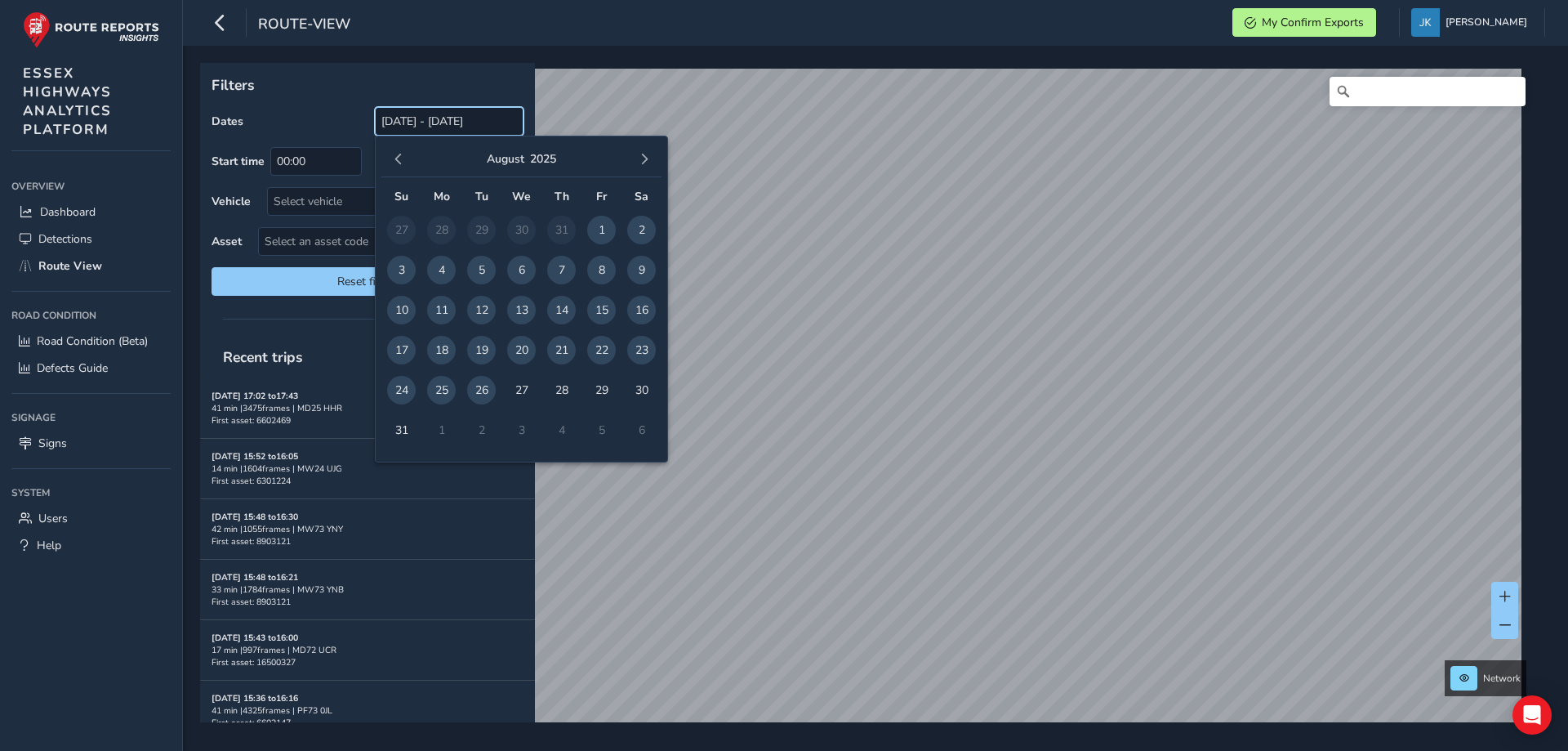
click at [396, 123] on input "[DATE] - [DATE]" at bounding box center [449, 121] width 148 height 29
click at [393, 161] on span "button" at bounding box center [398, 160] width 11 height 11
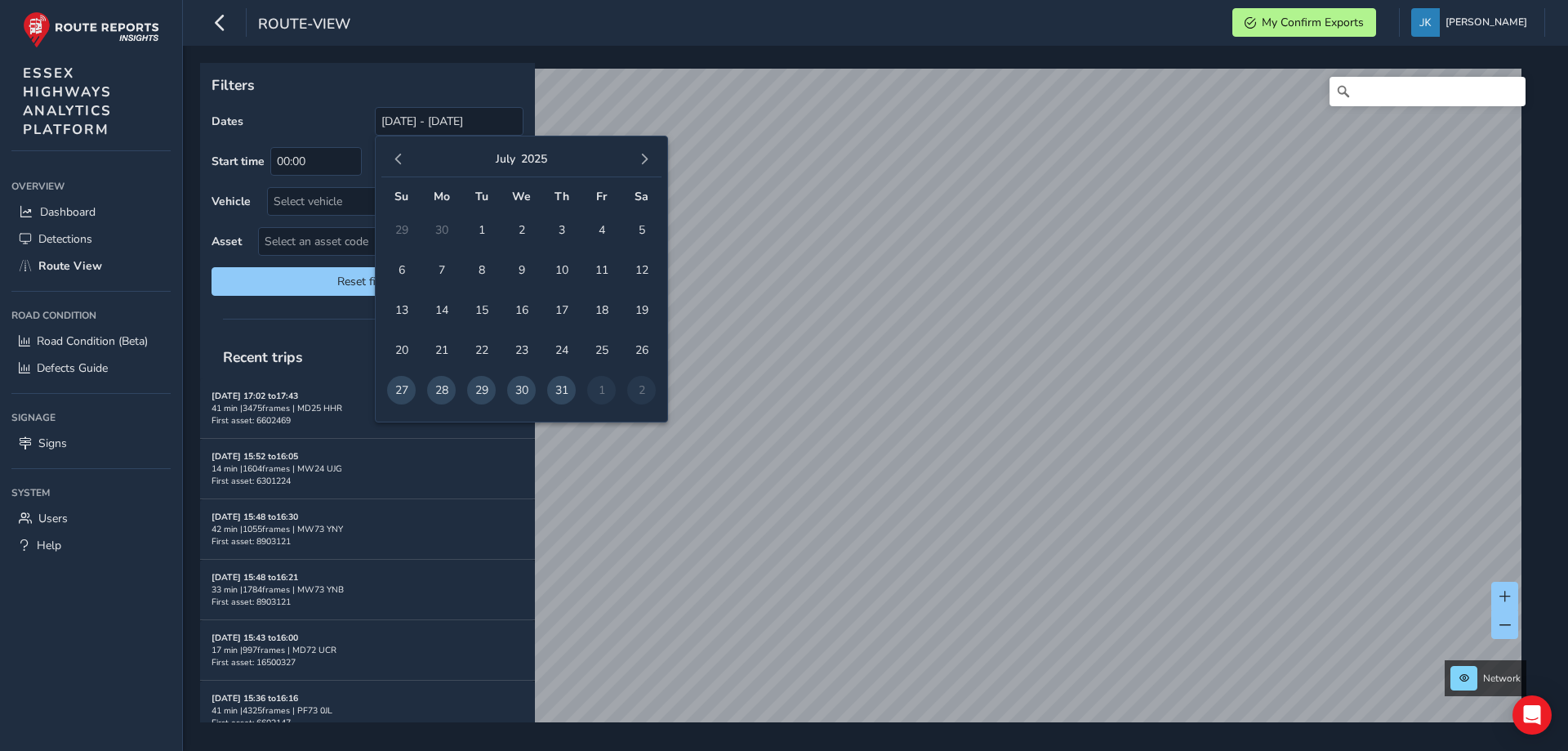
click at [393, 161] on span "button" at bounding box center [398, 160] width 11 height 11
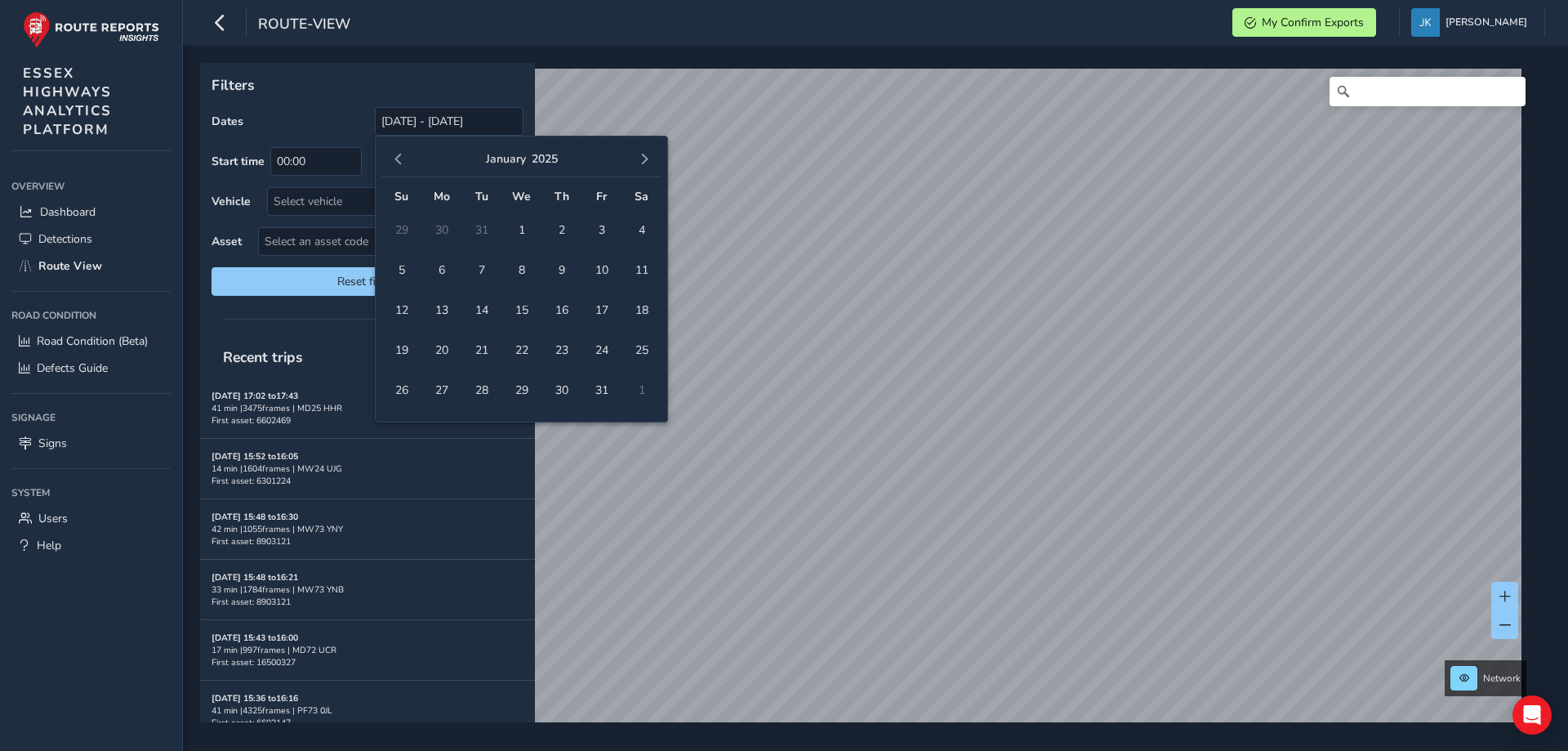
click at [393, 161] on span "button" at bounding box center [398, 160] width 11 height 11
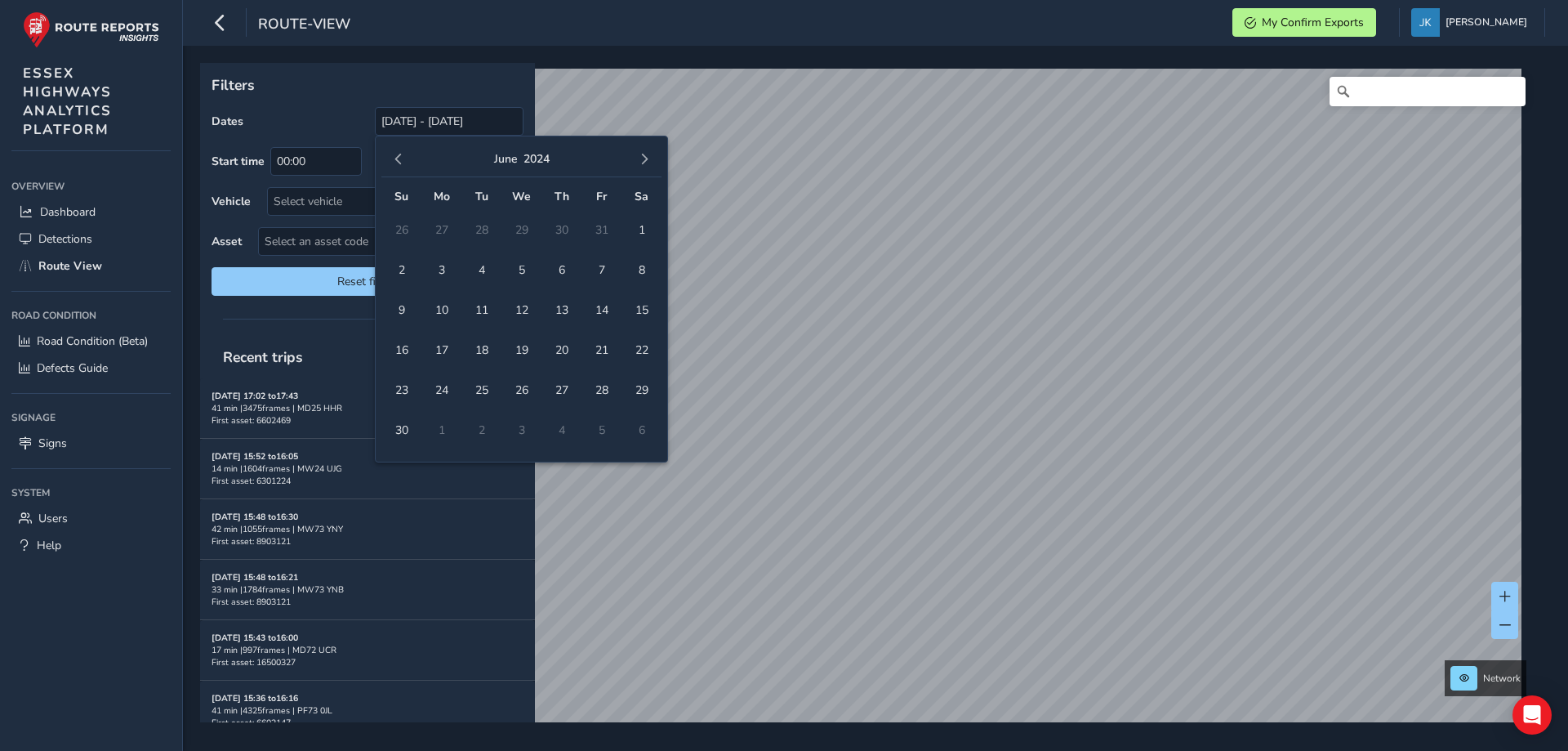
click at [393, 161] on span "button" at bounding box center [398, 160] width 11 height 11
click at [446, 227] on span "1" at bounding box center [441, 229] width 29 height 29
click at [642, 161] on span "button" at bounding box center [644, 160] width 11 height 11
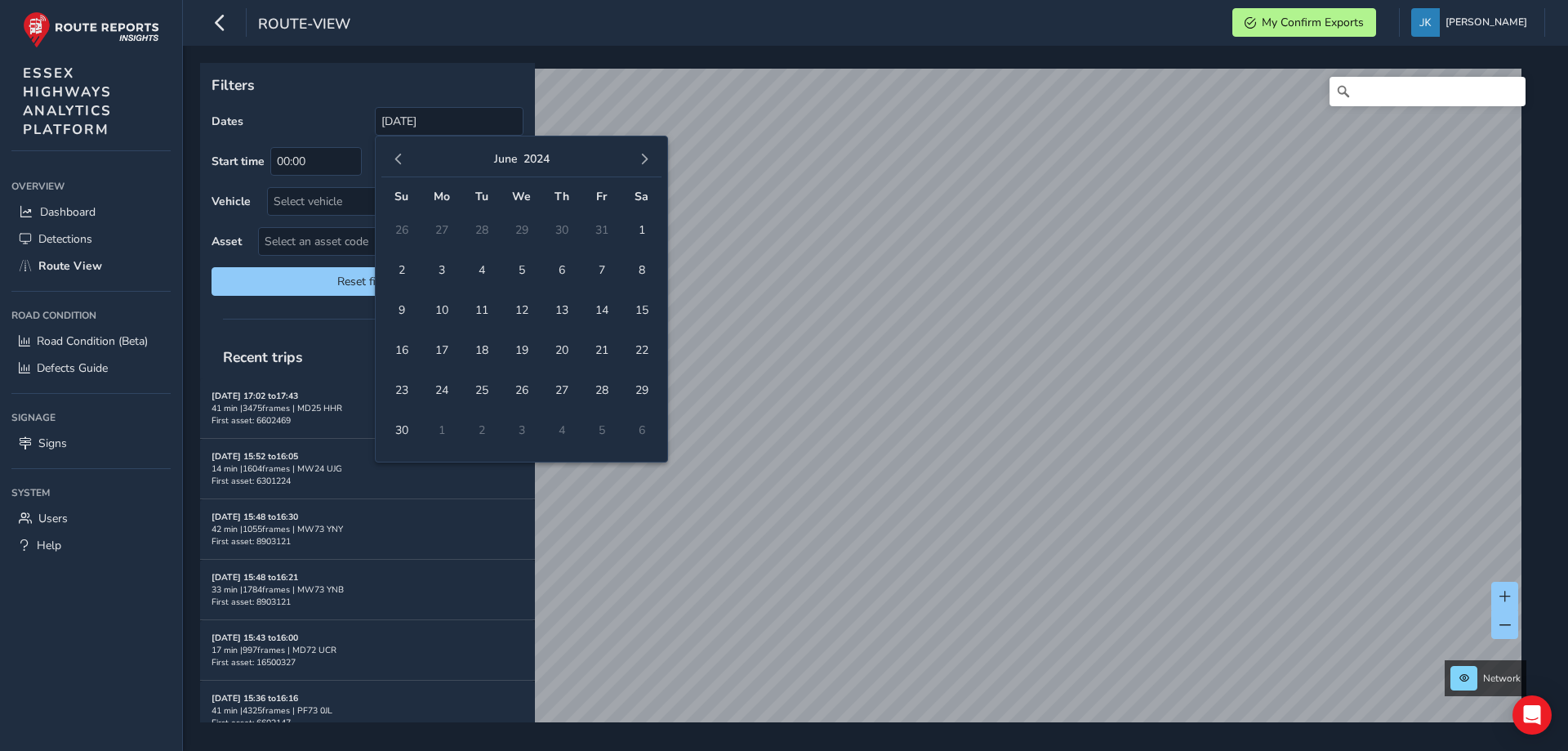
click at [642, 161] on span "button" at bounding box center [644, 160] width 11 height 11
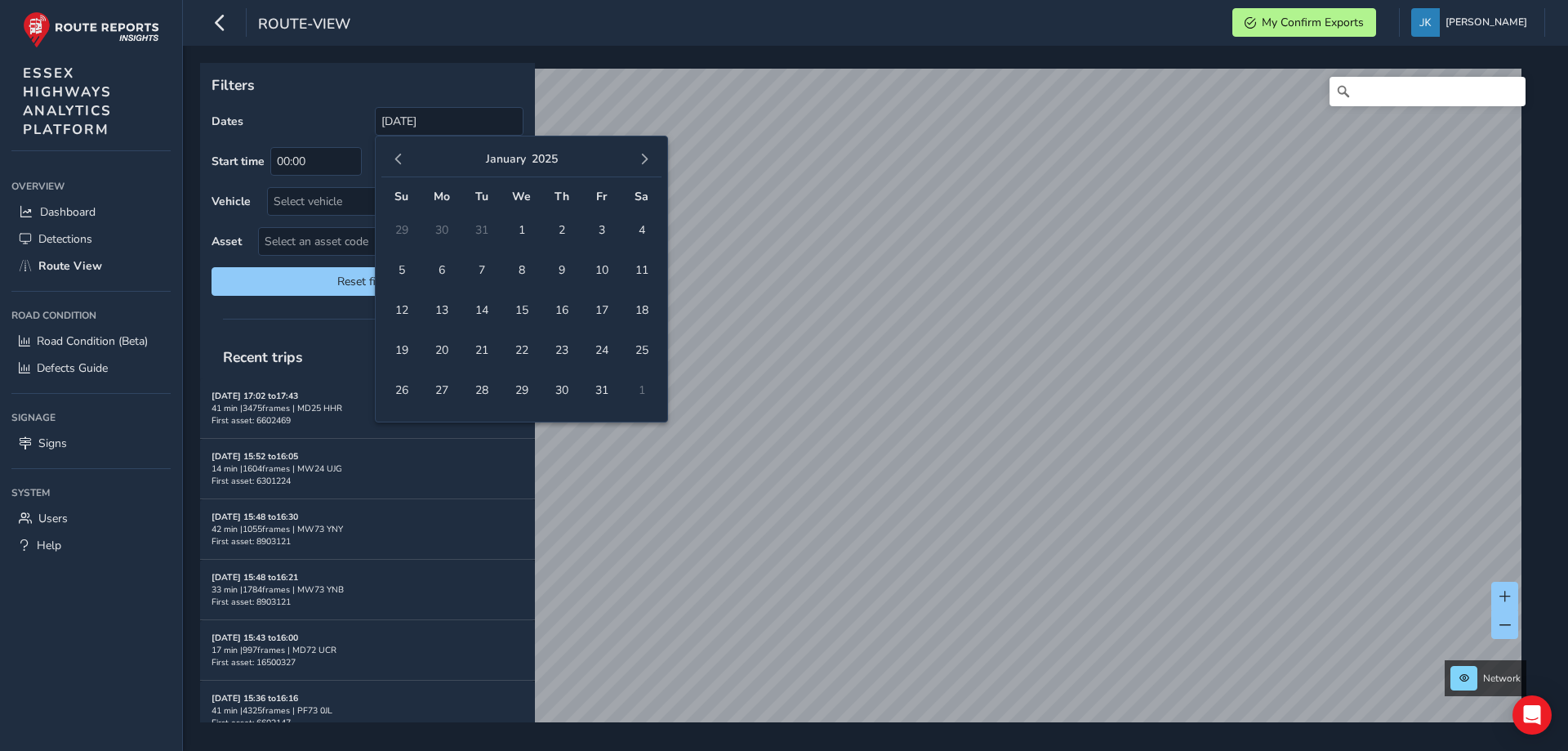
click at [642, 161] on span "button" at bounding box center [644, 160] width 11 height 11
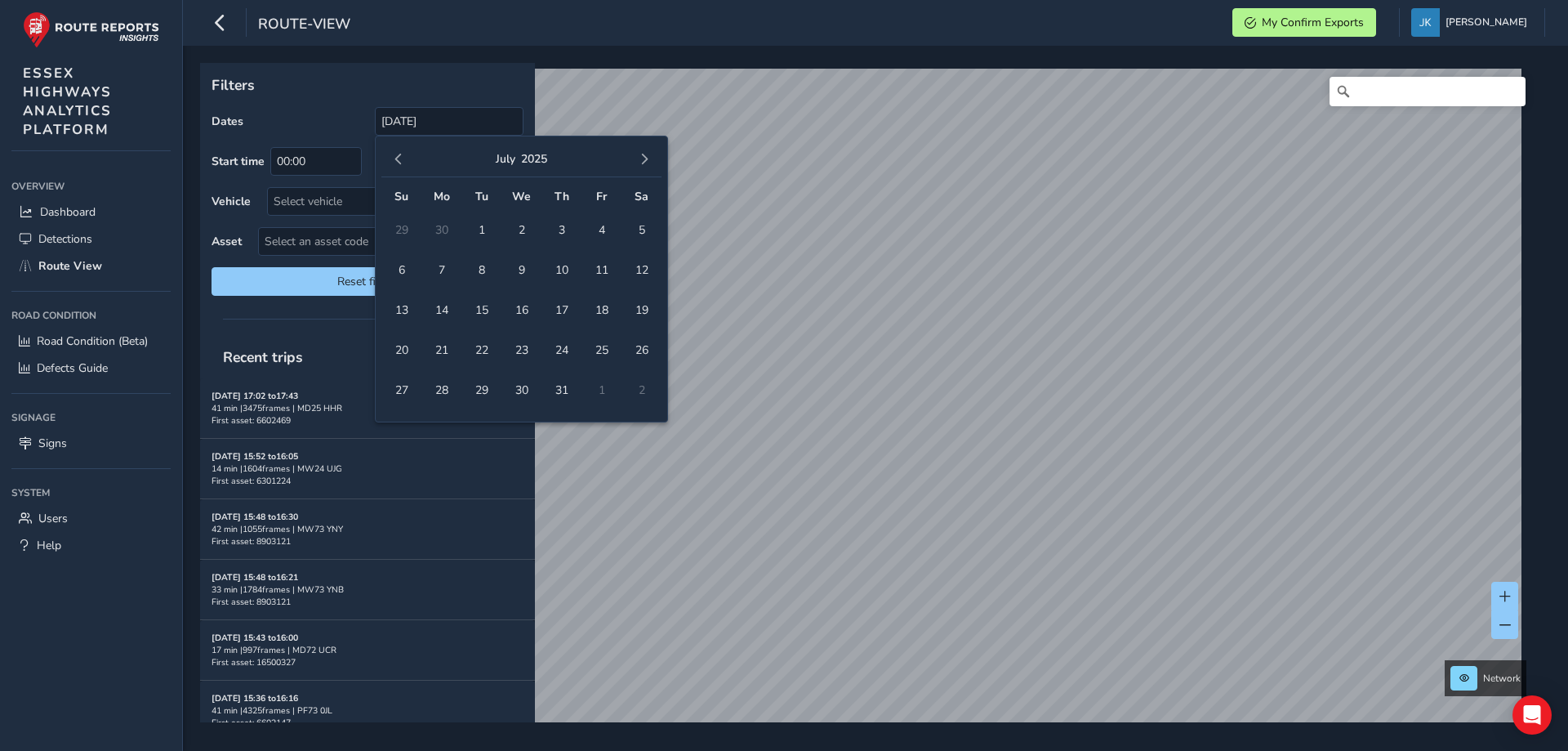
click at [642, 161] on span "button" at bounding box center [644, 160] width 11 height 11
click at [596, 227] on span "1" at bounding box center [601, 229] width 29 height 29
type input "[DATE] - [DATE]"
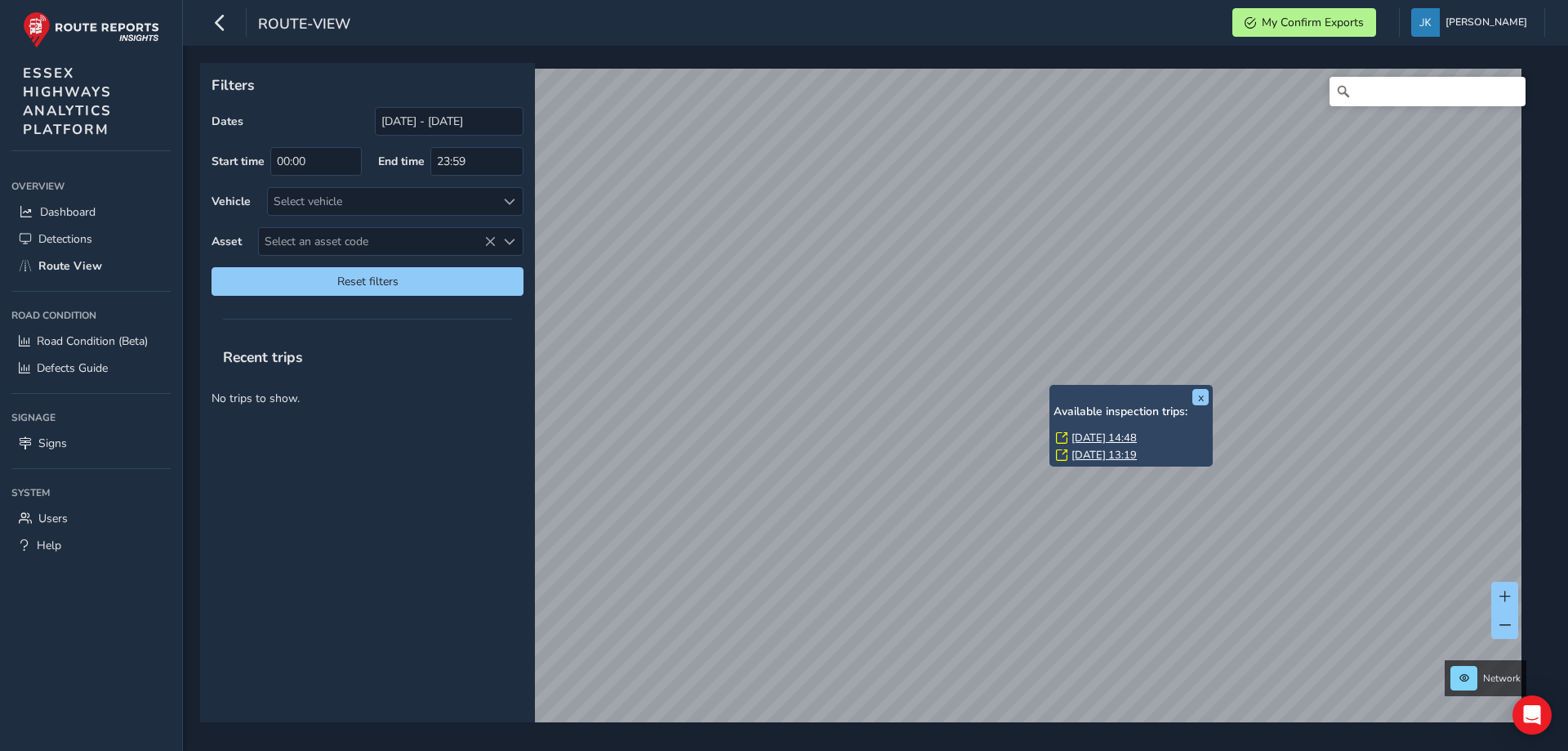
click at [1087, 434] on link "[DATE] 14:48" at bounding box center [1104, 438] width 65 height 15
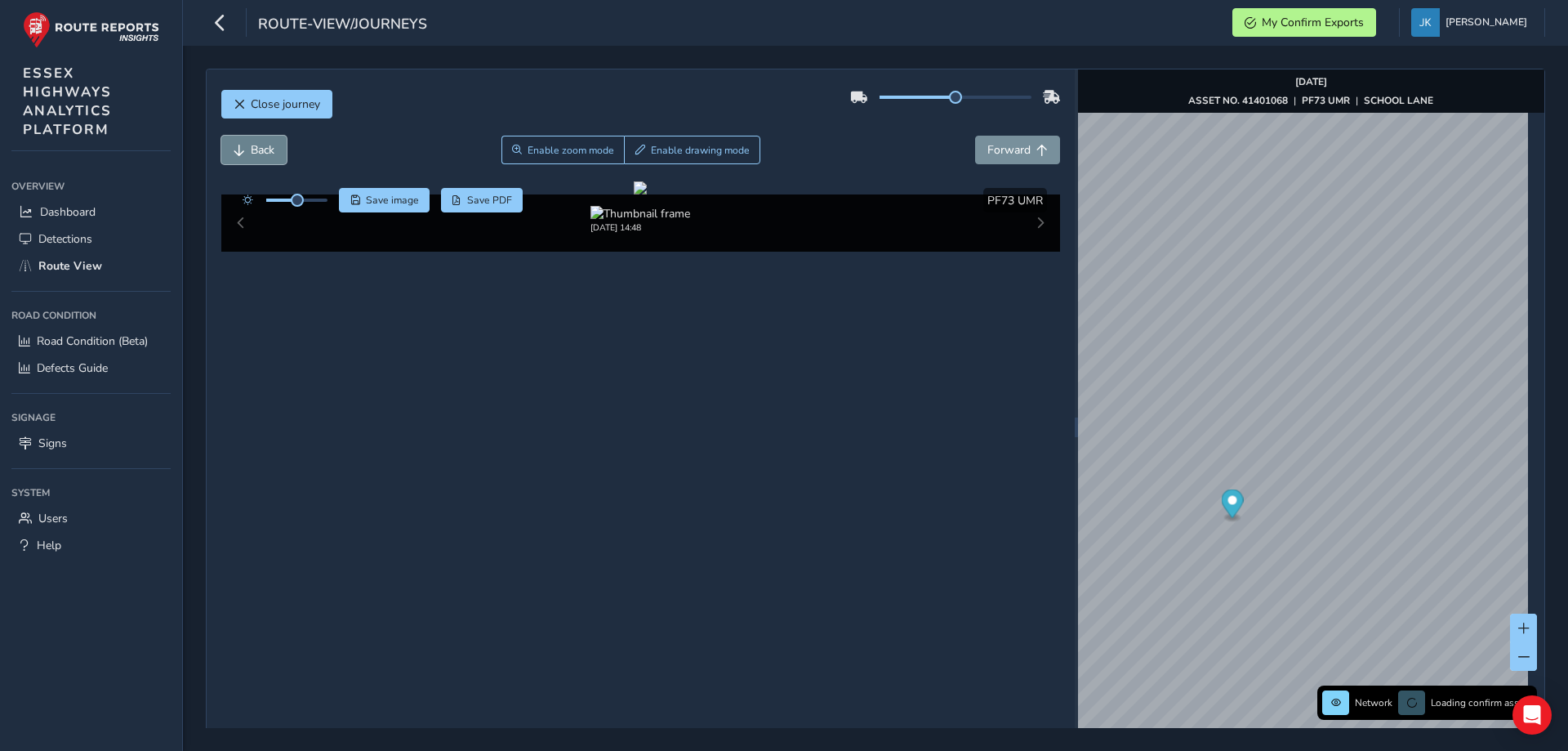
click at [258, 152] on span "Back" at bounding box center [263, 149] width 24 height 16
click at [259, 152] on span "Back" at bounding box center [263, 149] width 24 height 16
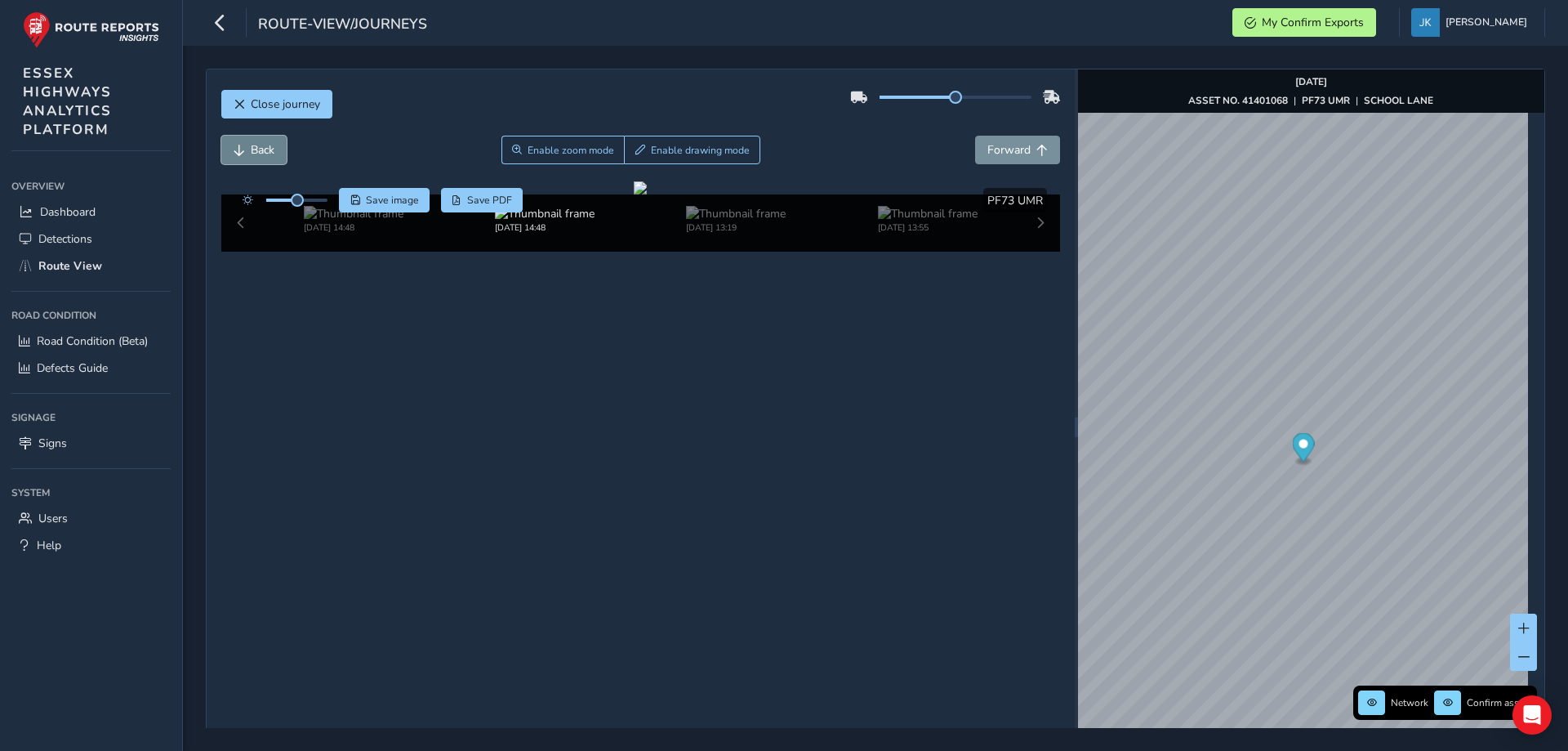
click at [259, 152] on span "Back" at bounding box center [263, 149] width 24 height 16
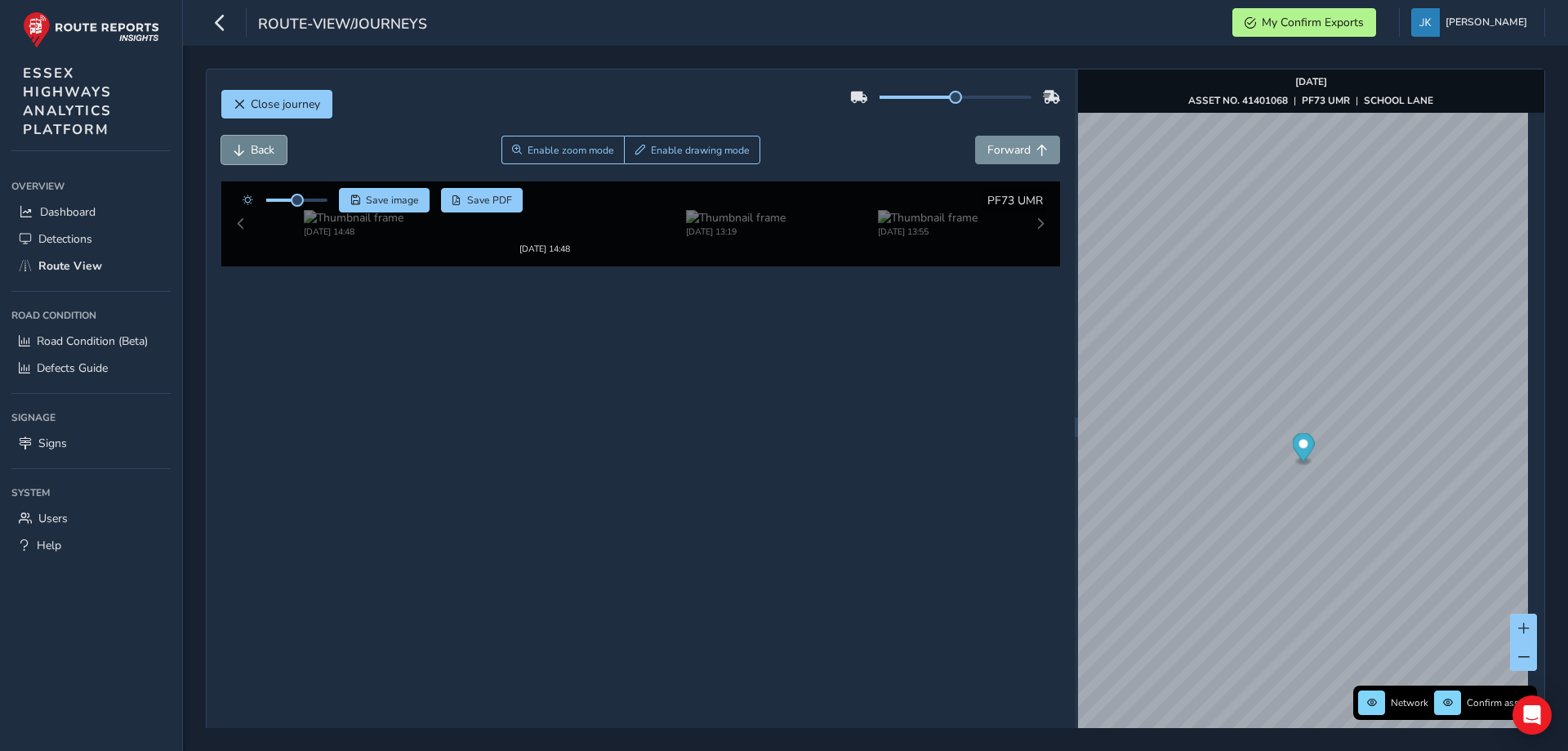
click at [259, 152] on span "Back" at bounding box center [263, 149] width 24 height 16
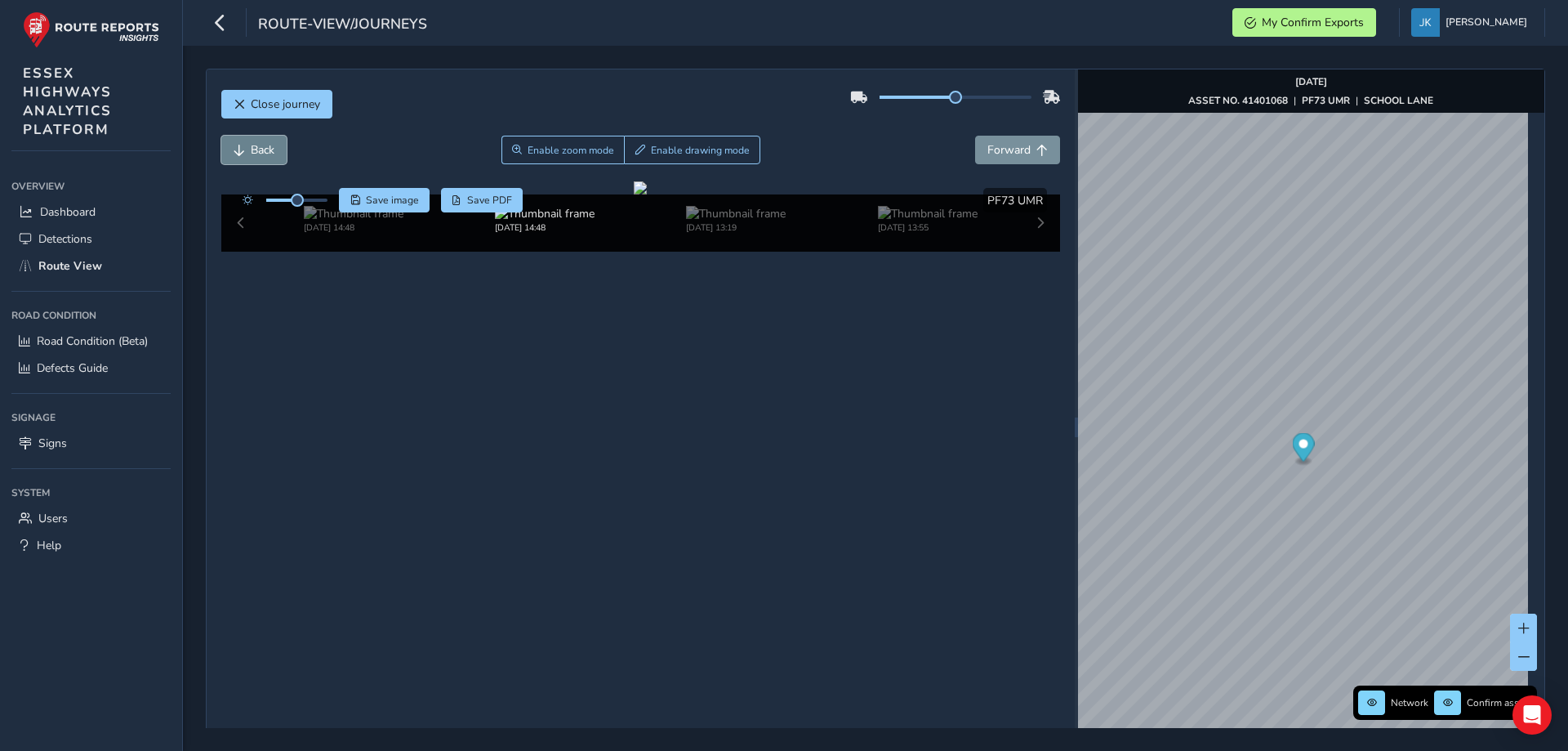
click at [259, 152] on span "Back" at bounding box center [263, 149] width 24 height 16
click at [260, 152] on span "Back" at bounding box center [263, 149] width 24 height 16
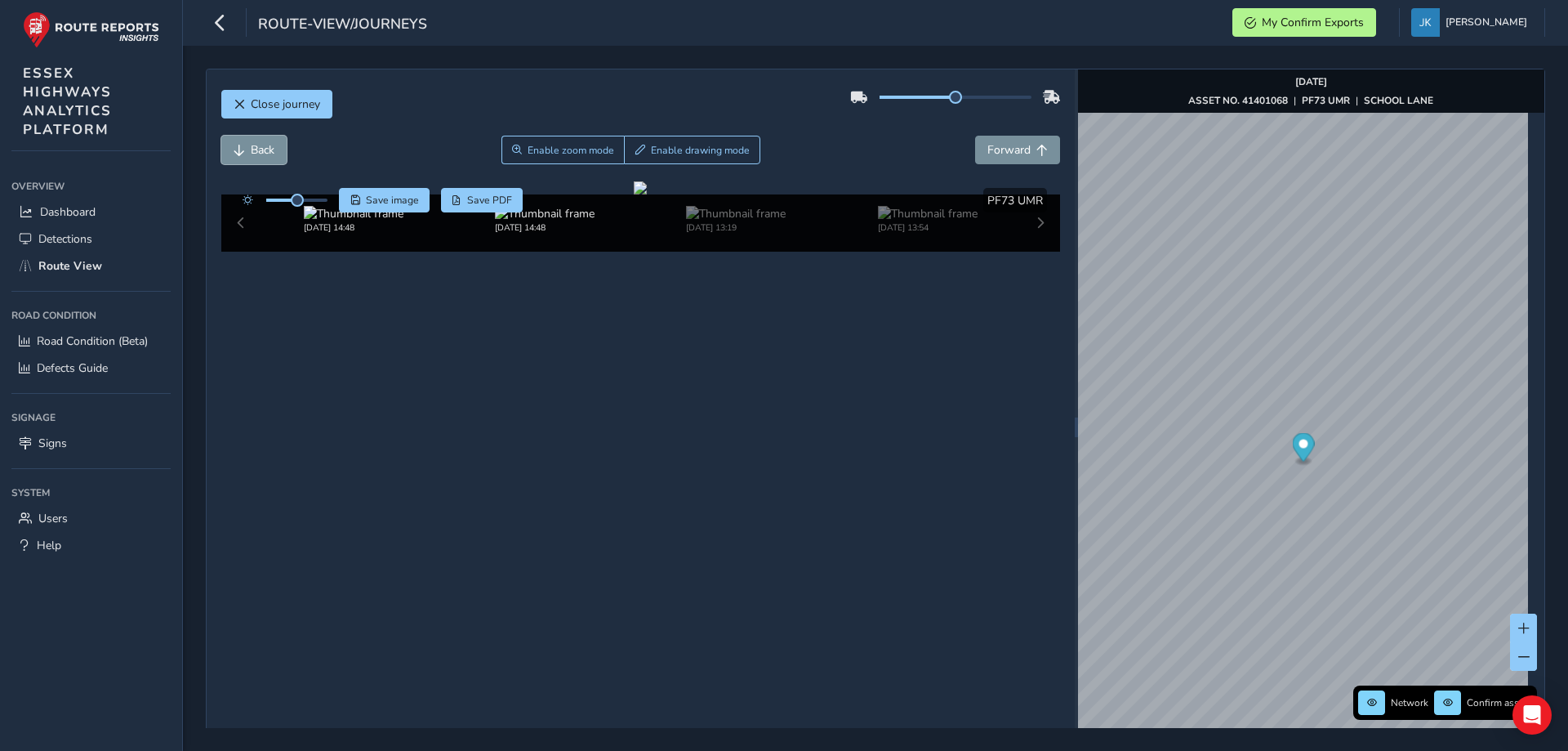
scroll to position [58, 0]
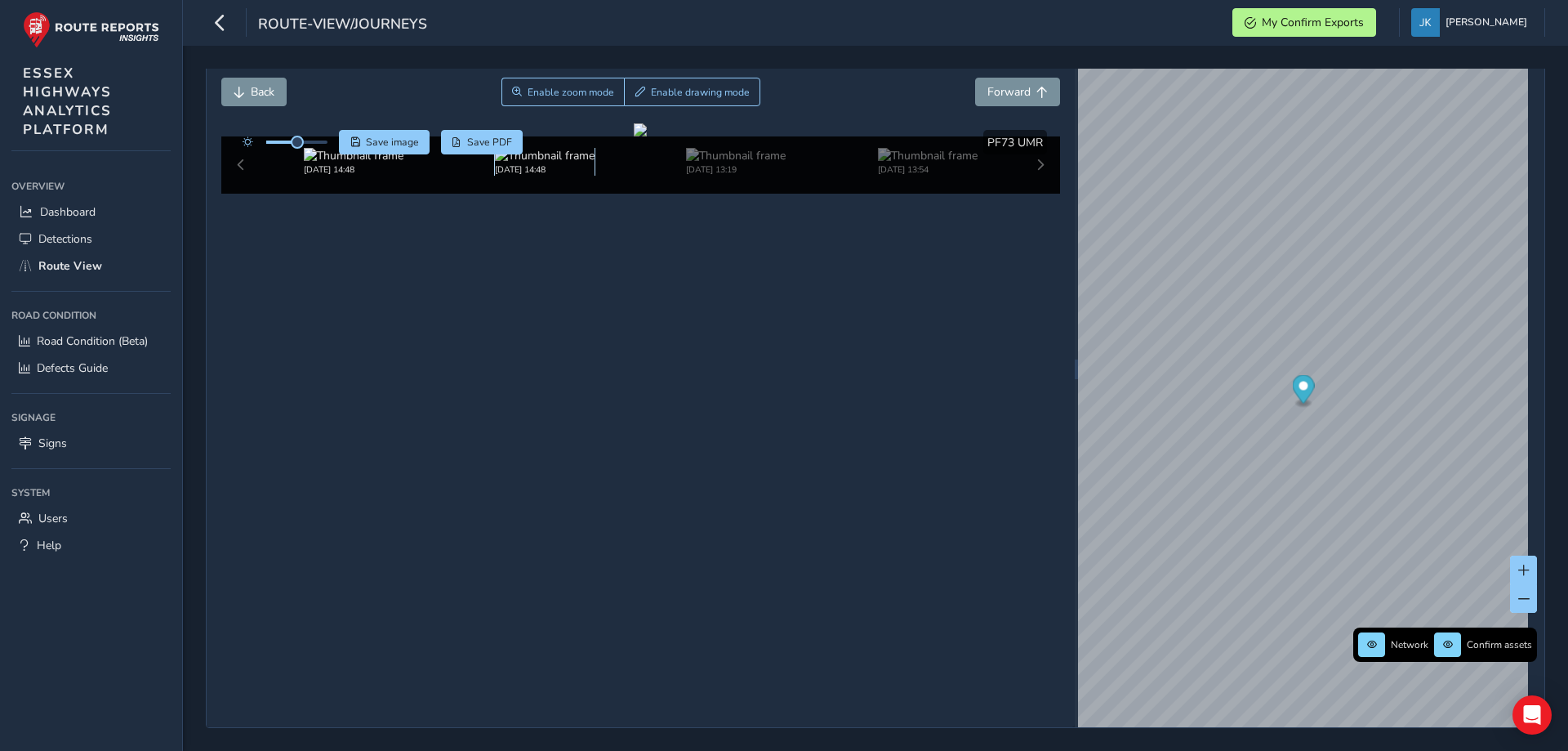
click at [533, 163] on img at bounding box center [544, 155] width 99 height 16
click at [623, 163] on img at bounding box center [639, 155] width 99 height 16
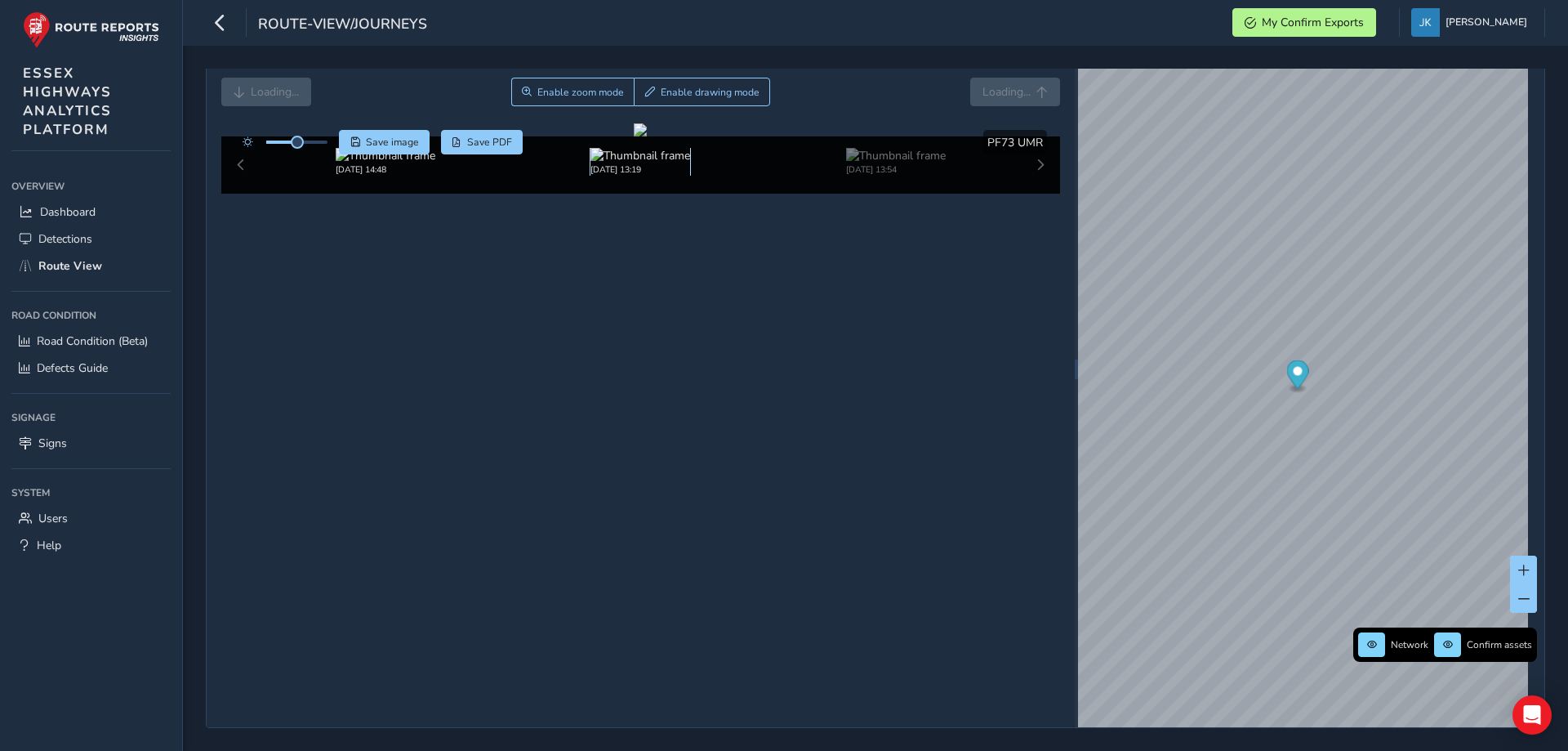
click at [594, 163] on img at bounding box center [639, 155] width 99 height 16
click at [850, 163] on img at bounding box center [895, 155] width 99 height 16
click at [998, 81] on button "Forward" at bounding box center [1018, 92] width 85 height 29
click at [994, 88] on span "Forward" at bounding box center [1009, 92] width 44 height 16
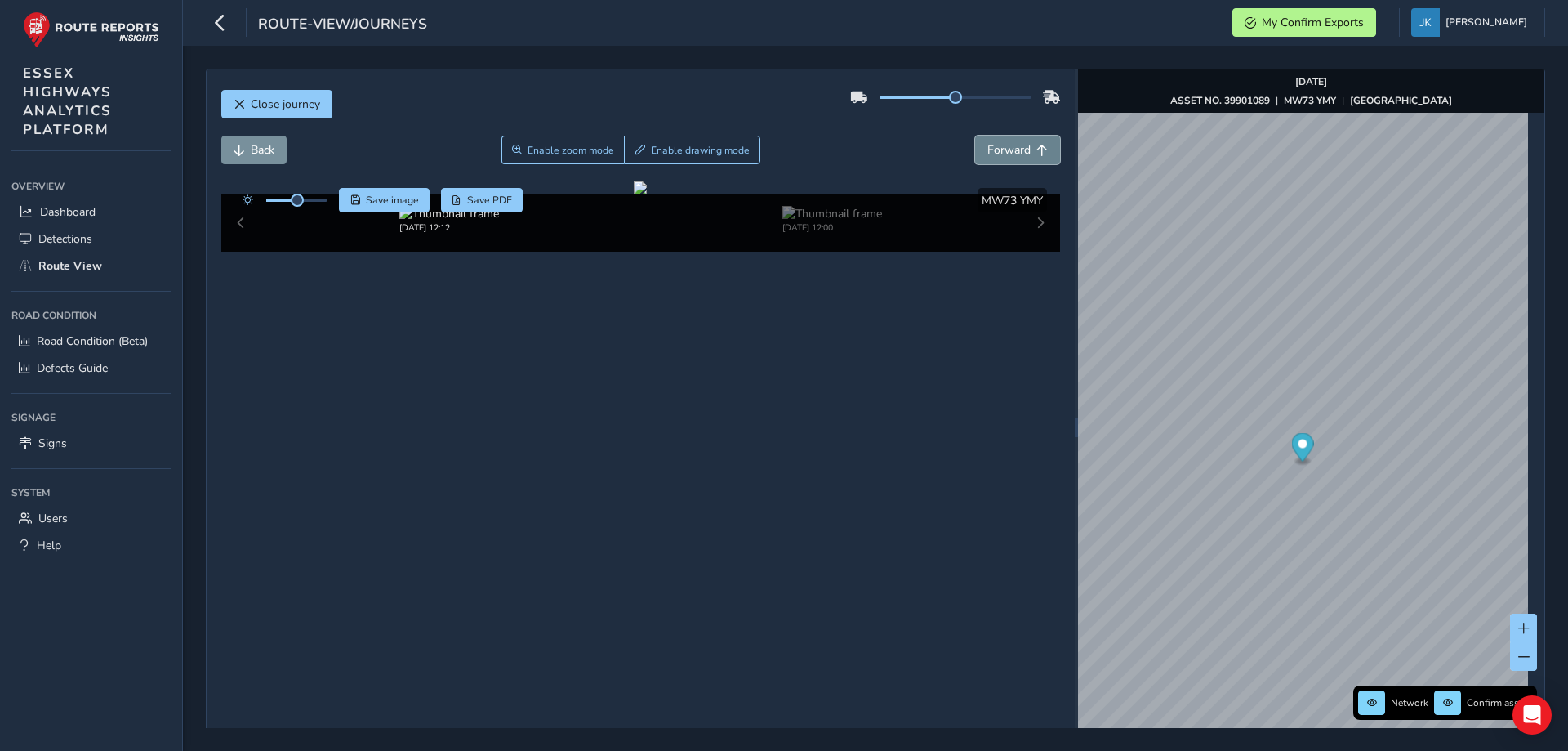
click at [1005, 150] on span "Forward" at bounding box center [1009, 149] width 44 height 16
click at [259, 148] on span "Back" at bounding box center [263, 149] width 24 height 16
